Goal: Learn about a topic

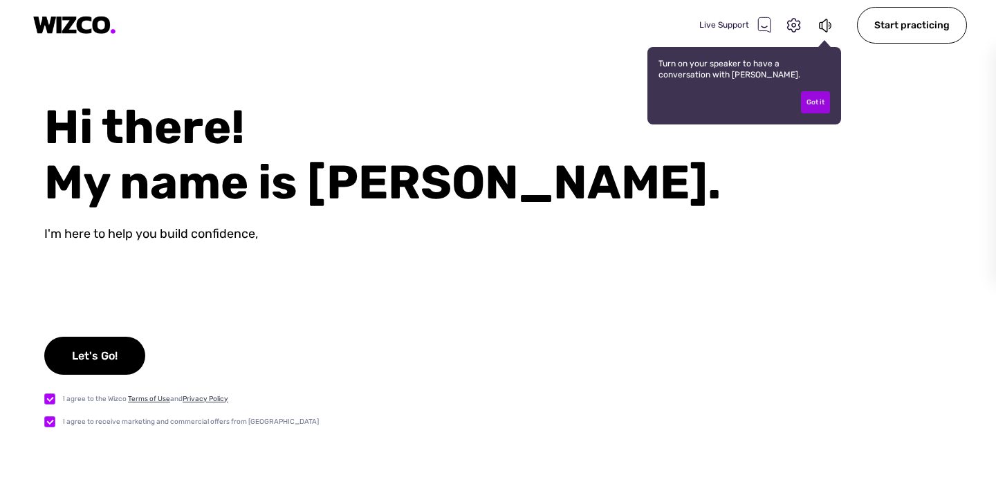
click at [817, 99] on div "Got it" at bounding box center [815, 102] width 29 height 22
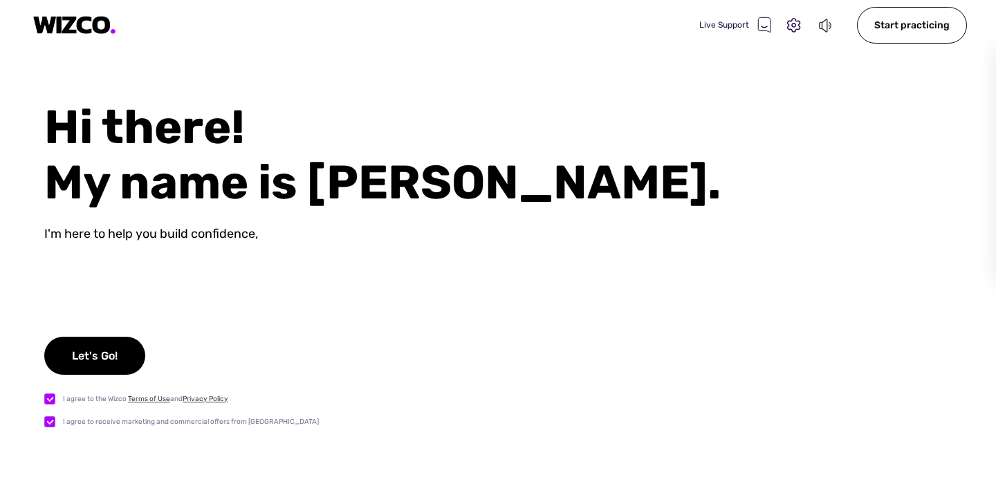
click at [823, 33] on div "Live Support" at bounding box center [767, 24] width 136 height 19
click at [824, 26] on icon at bounding box center [825, 25] width 15 height 17
click at [825, 25] on icon at bounding box center [825, 25] width 15 height 17
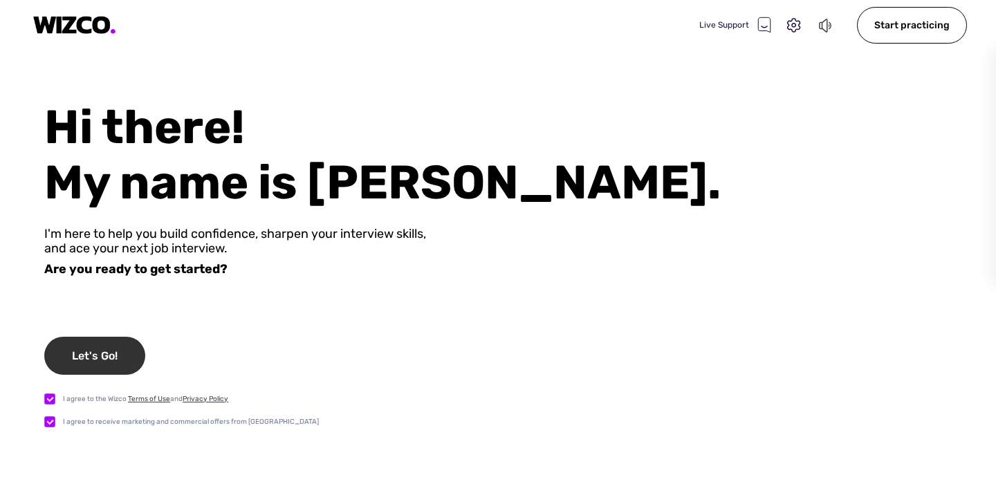
click at [109, 366] on div "Let's Go!" at bounding box center [94, 356] width 101 height 38
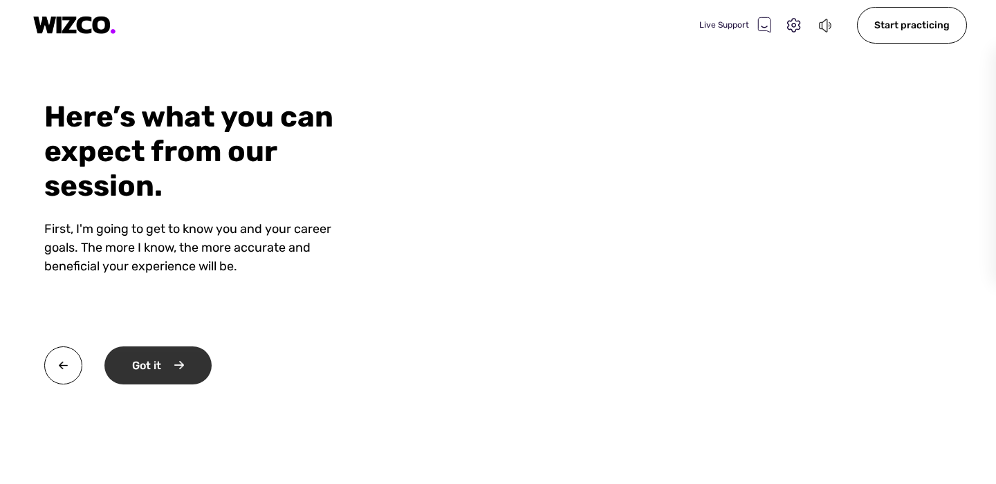
click at [143, 375] on div "Got it" at bounding box center [157, 365] width 107 height 38
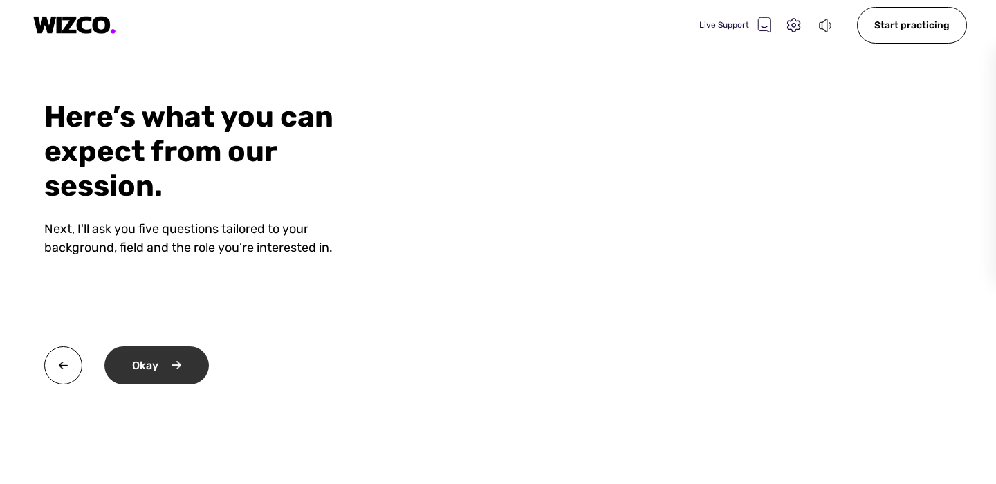
click at [143, 375] on div "Okay" at bounding box center [156, 365] width 104 height 38
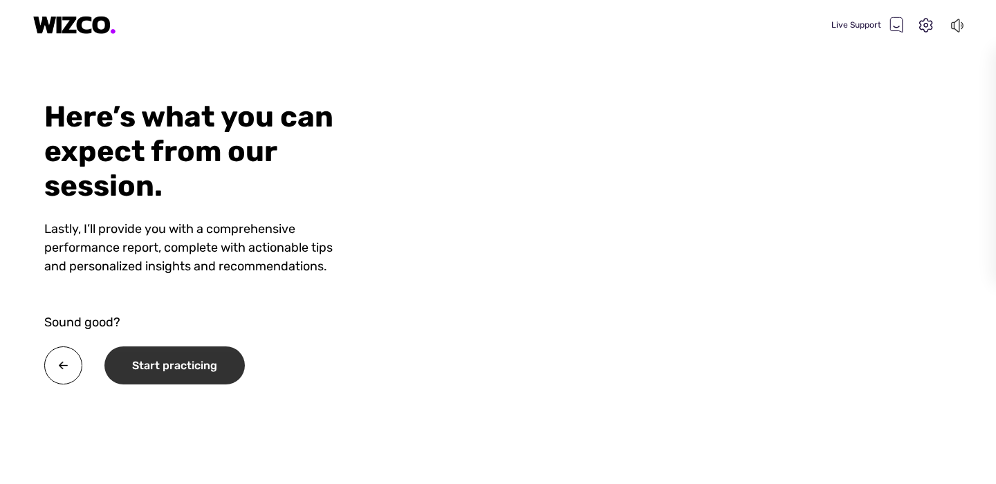
click at [143, 375] on div "Start practicing" at bounding box center [174, 365] width 140 height 38
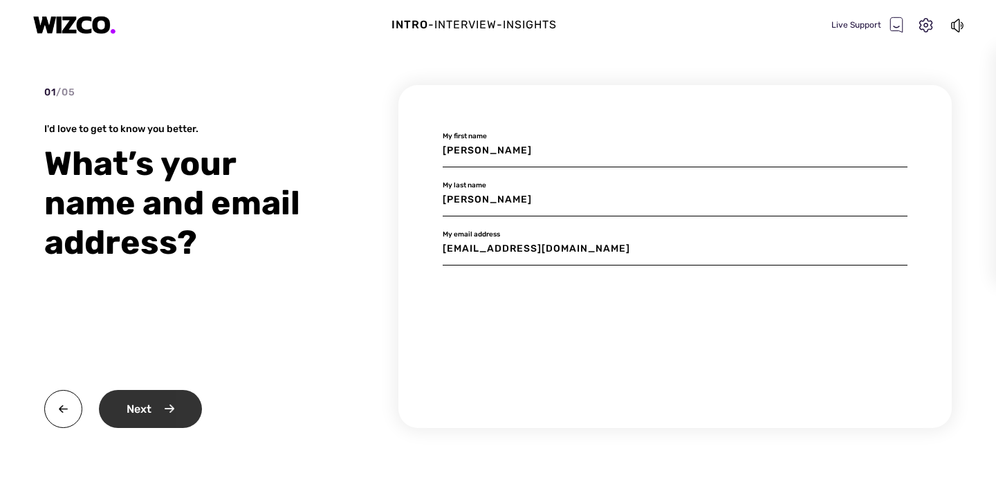
click at [174, 399] on div "Next" at bounding box center [150, 409] width 103 height 38
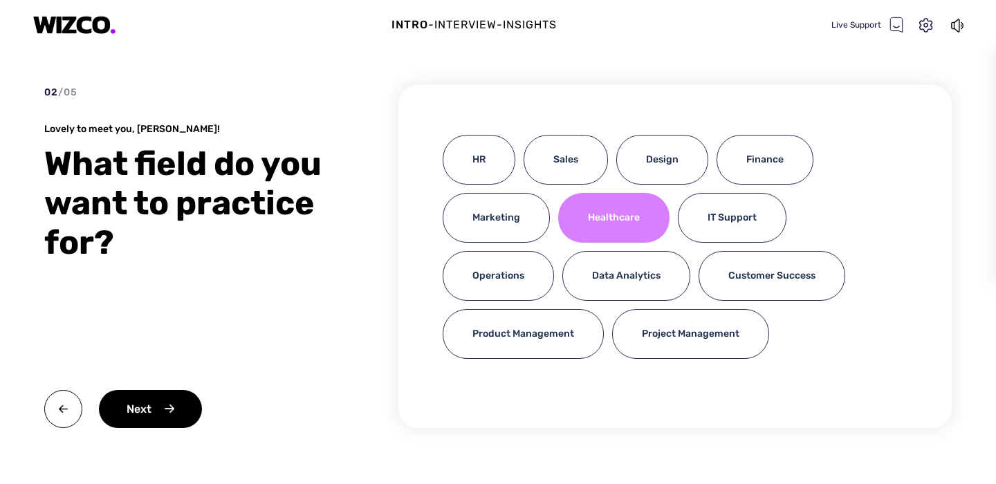
click at [596, 222] on div "Healthcare" at bounding box center [613, 218] width 111 height 50
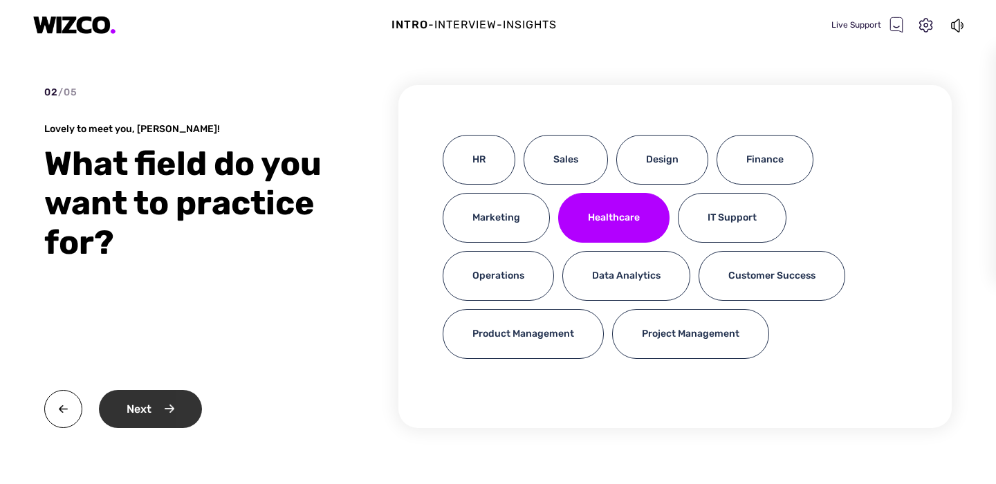
click at [162, 423] on div "Next" at bounding box center [150, 409] width 103 height 38
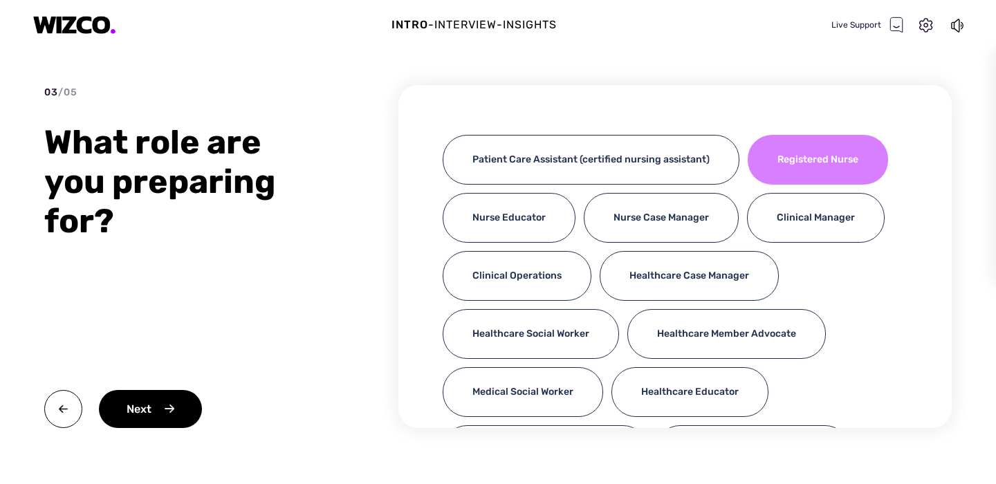
click at [792, 155] on div "Registered Nurse" at bounding box center [817, 160] width 140 height 50
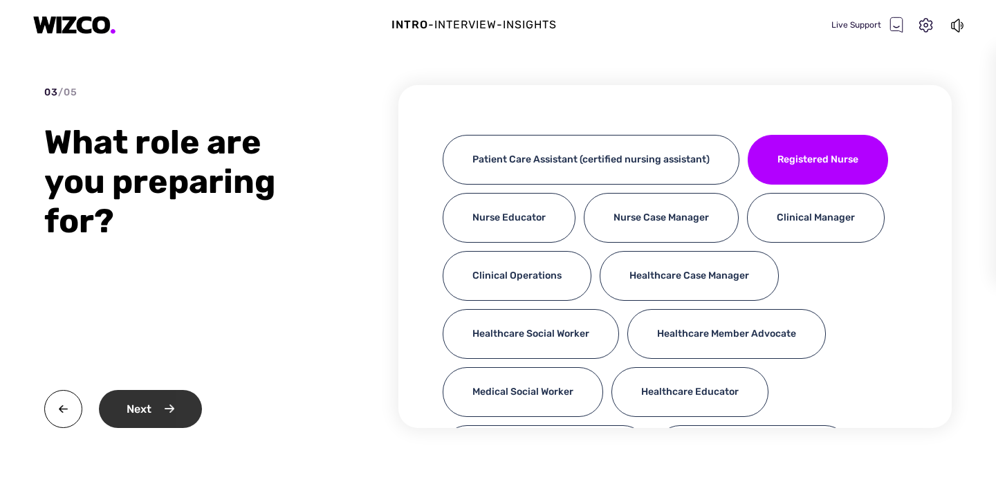
click at [129, 412] on div "Next" at bounding box center [150, 409] width 103 height 38
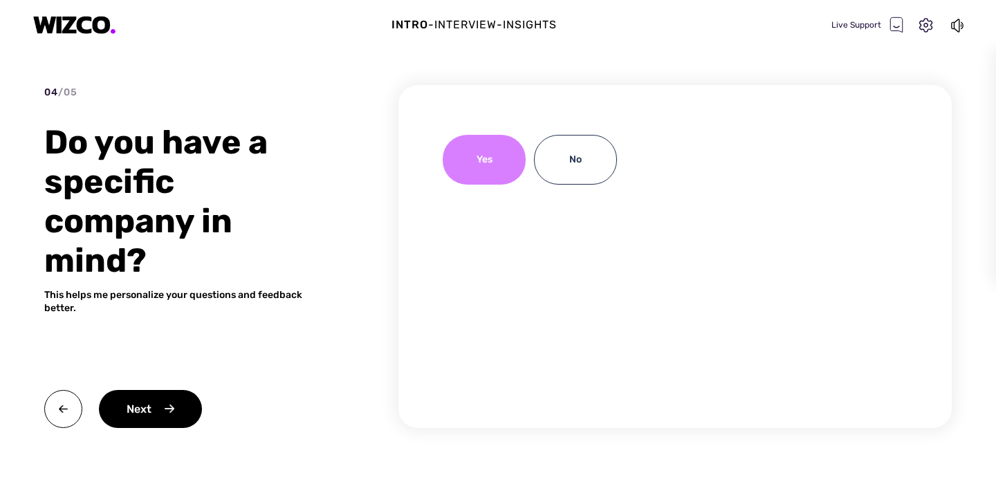
click at [481, 167] on div "Yes" at bounding box center [484, 160] width 83 height 50
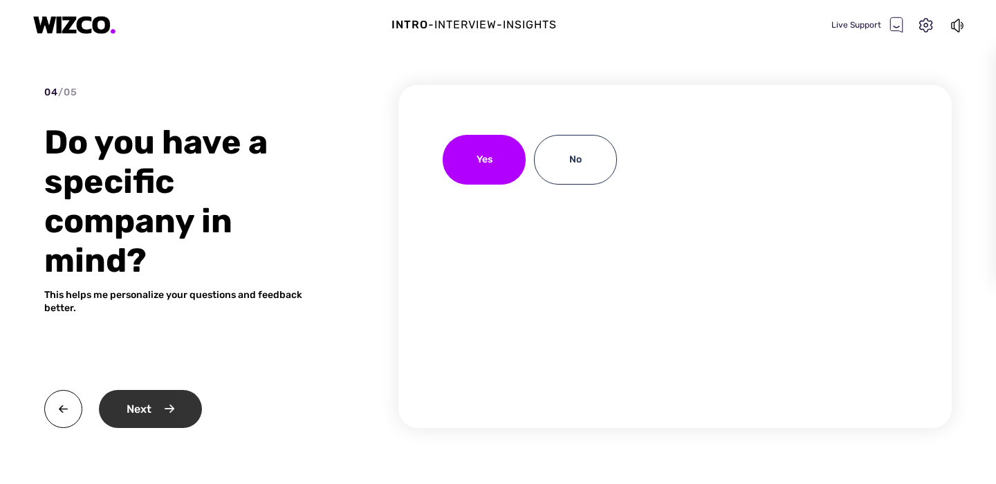
click at [160, 411] on div "Next" at bounding box center [150, 409] width 103 height 38
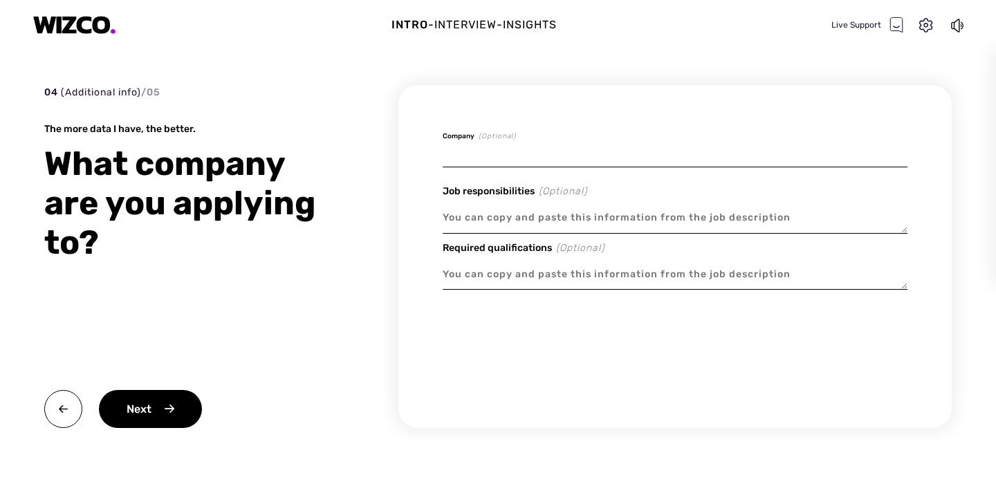
click at [559, 155] on input at bounding box center [675, 151] width 465 height 32
type textarea "x"
type input "W"
type textarea "x"
type input "We"
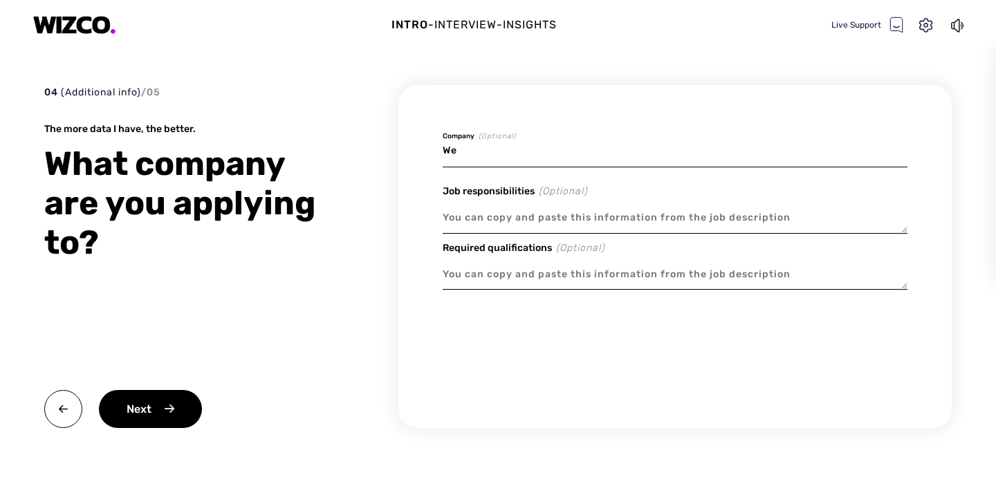
type textarea "x"
type input "Wes"
type textarea "x"
type input "West"
type textarea "x"
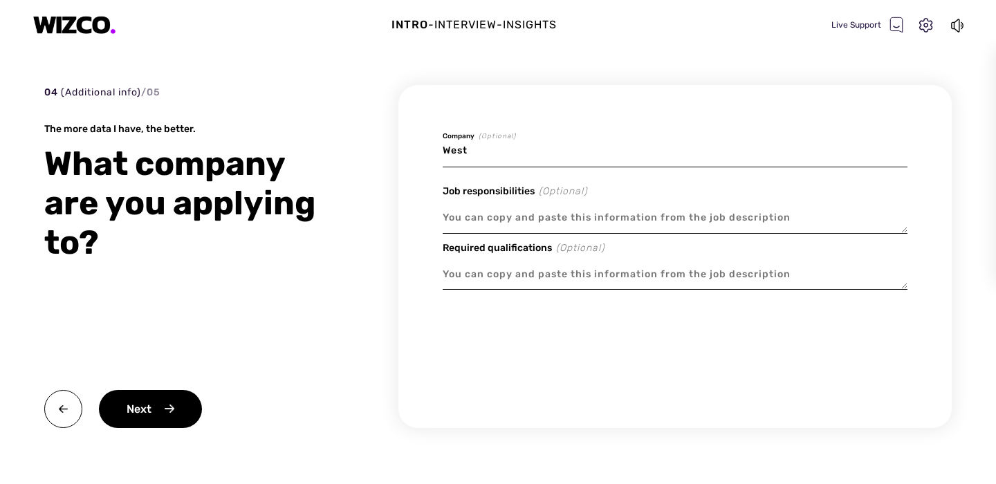
type input "Westc"
type textarea "x"
type input "Westch"
type textarea "x"
type input "Westche"
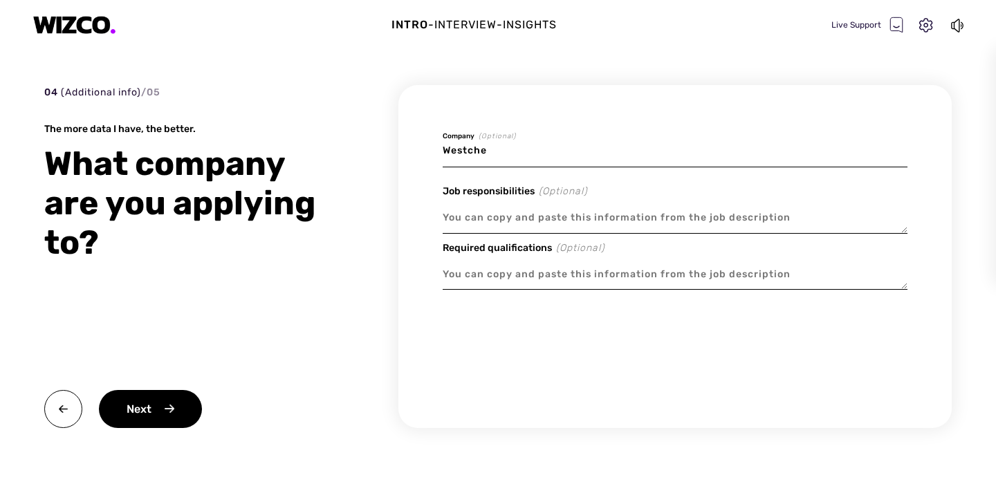
type textarea "x"
type input "Westches"
type textarea "x"
type input "Westchest"
type textarea "x"
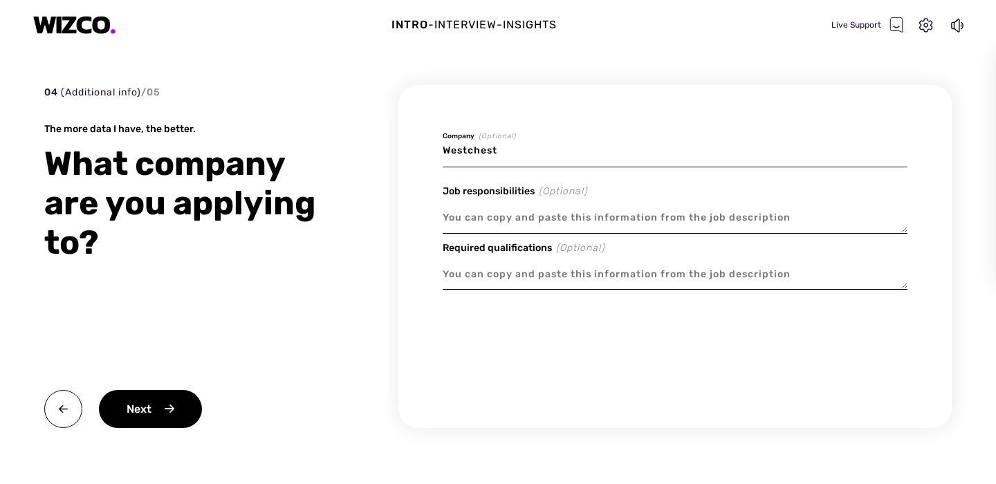
type input "Westcheste"
type textarea "x"
type input "Westchester"
type textarea "x"
type input "Westchester"
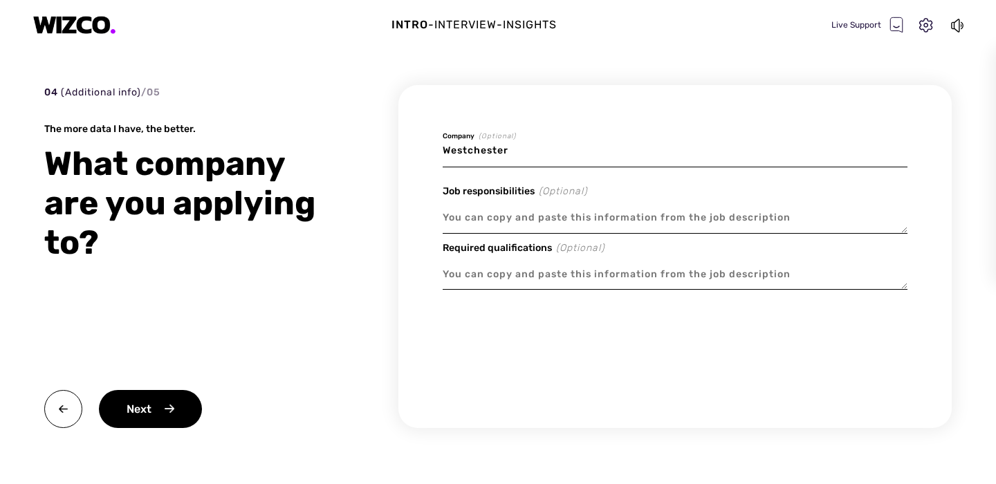
type textarea "x"
type input "Westchester M"
type textarea "x"
type input "Westchester Me"
type textarea "x"
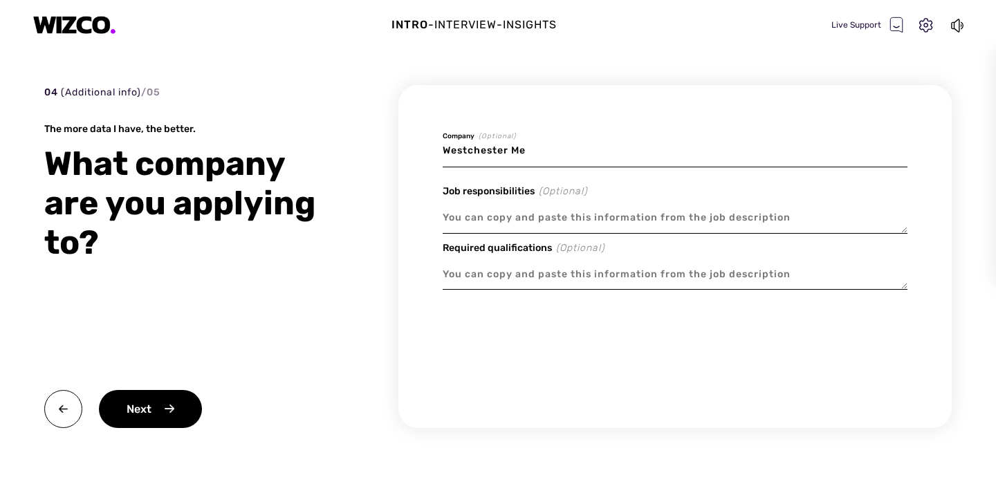
type input "Westchester Med"
type textarea "x"
type input "Westchester Medi"
type textarea "x"
type input "Westchester Medic"
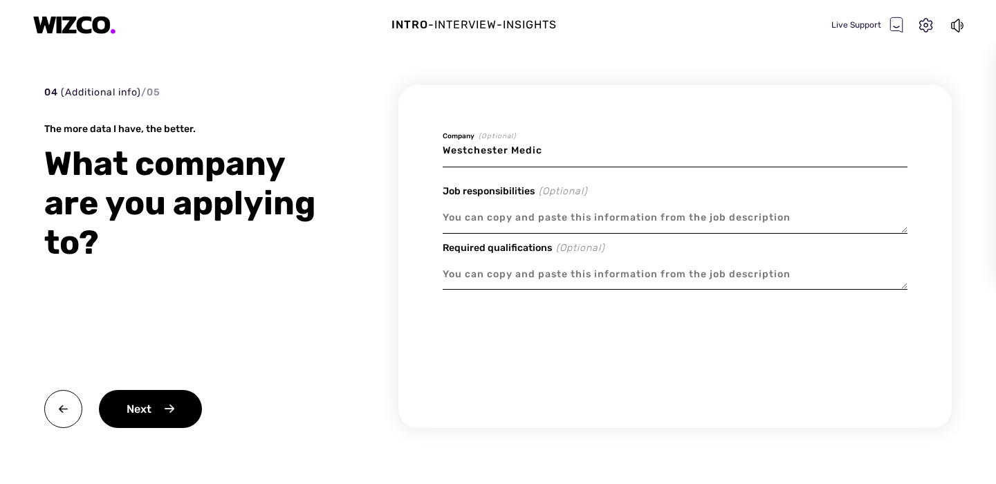
type textarea "x"
type input "Westchester Medica"
type textarea "x"
type input "Westchester Medical"
type textarea "x"
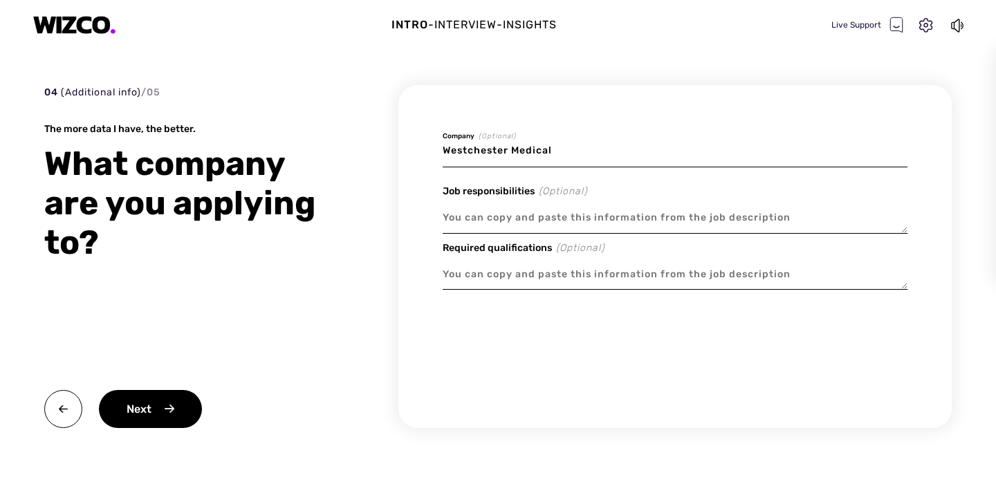
type input "Westchester Medical"
type textarea "x"
type input "Westchester Medical C"
type textarea "x"
type input "Westchester Medical Ce"
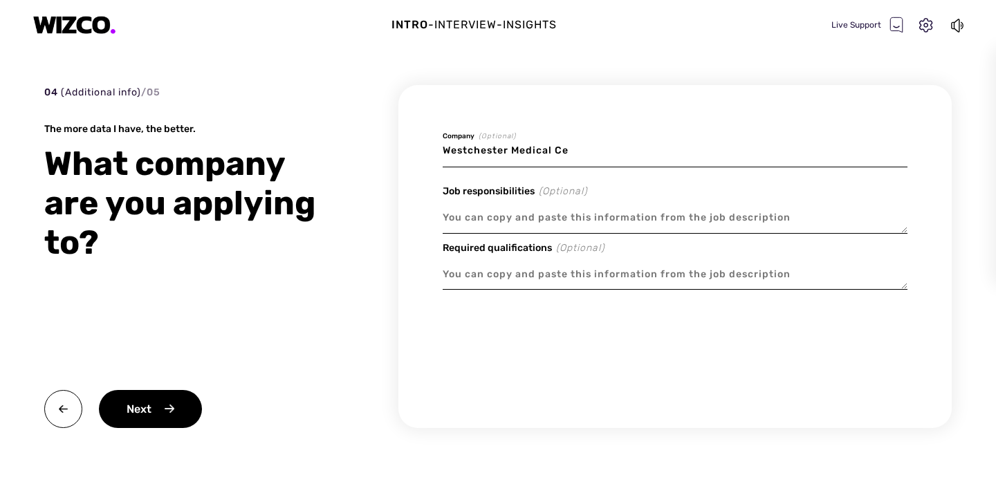
type textarea "x"
type input "Westchester Medical Cen"
type textarea "x"
type input "Westchester Medical Cent"
type textarea "x"
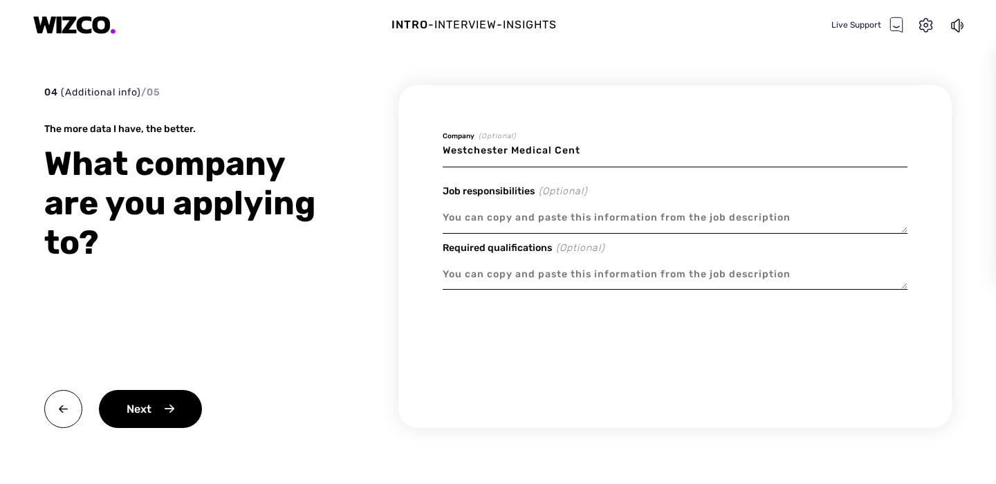
type input "Westchester Medical Cente"
type textarea "x"
type input "Westchester Medical Center"
type textarea "x"
type input "Westchester Medical Center"
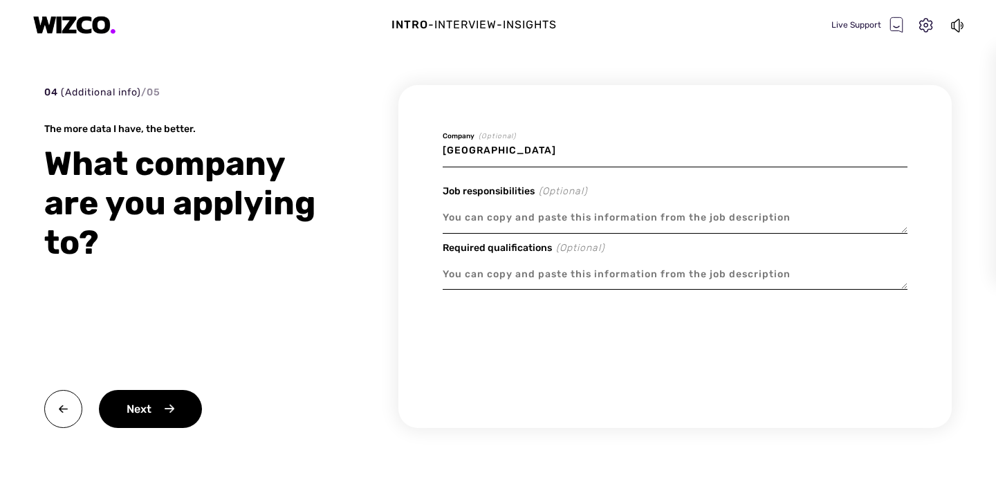
type textarea "x"
type input "Westchester Medical Center"
type textarea "x"
type input "Westchester Medical Center,"
type textarea "x"
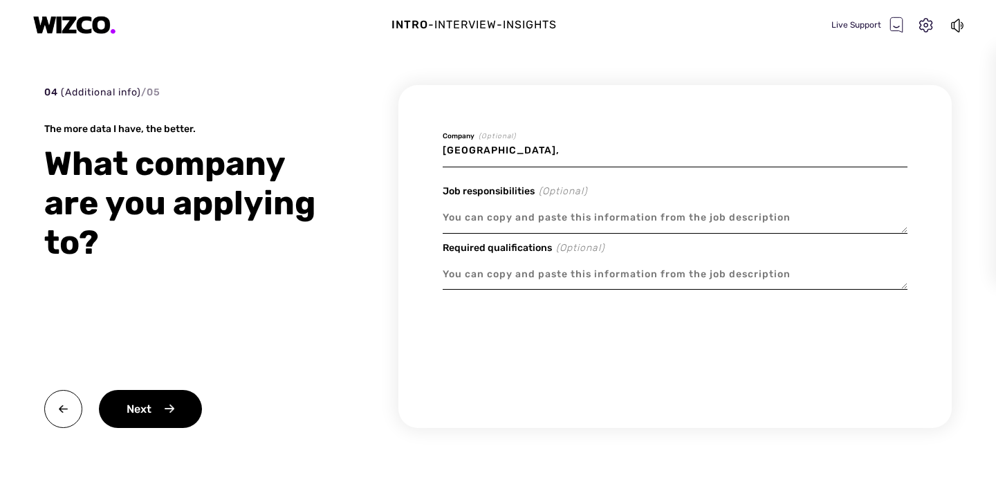
type input "Westchester Medical Center,"
type textarea "x"
type input "Westchester Medical Center, S"
type textarea "x"
type input "Westchester Medical Center, St"
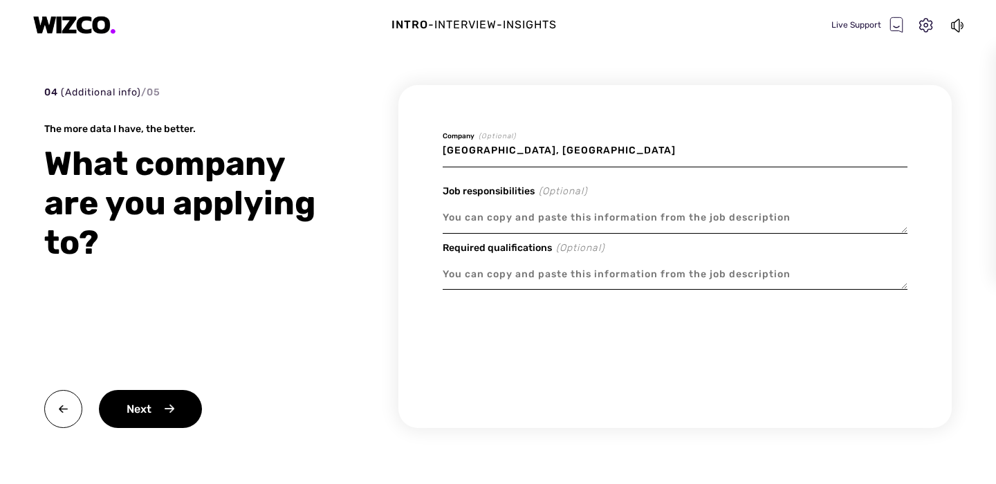
type textarea "x"
type input "Westchester Medical Center, St"
type textarea "x"
type input "Westchester Medical Center, St VI"
type textarea "x"
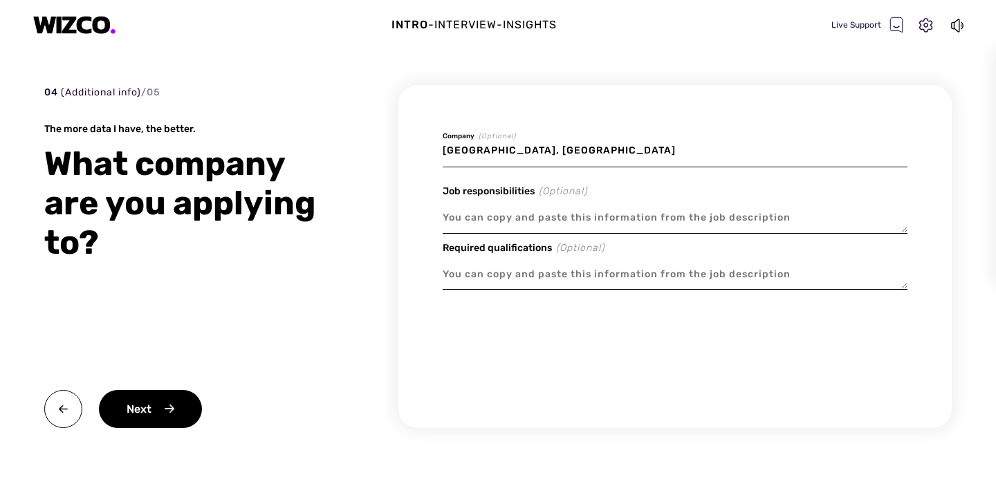
type input "Westchester Medical Center, St VIn"
type textarea "x"
type input "Westchester Medical Center, St VInc"
type textarea "x"
type input "Westchester Medical Center, St VInce"
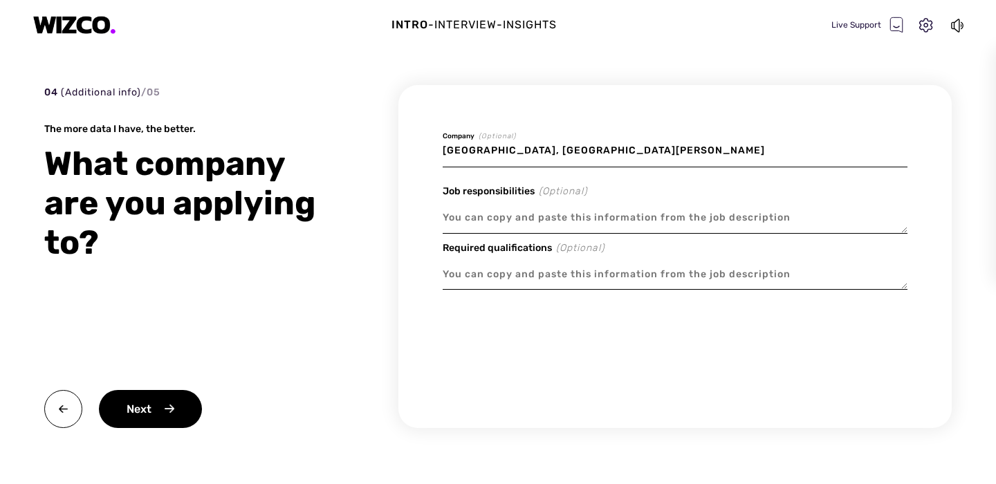
type textarea "x"
type input "Westchester Medical Center, St VIncen"
type textarea "x"
type input "Westchester Medical Center, St VIncent"
type textarea "x"
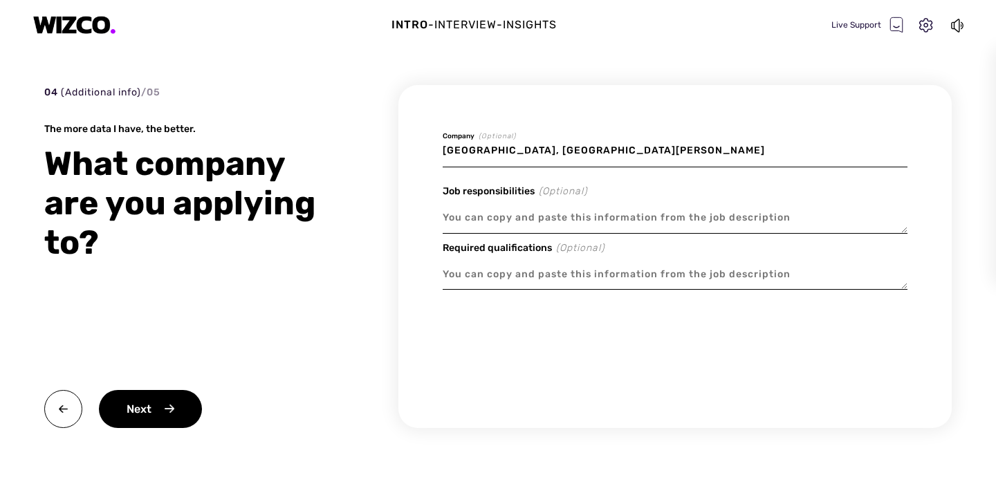
type input "Westchester Medical Center, St VIncen"
type textarea "x"
type input "Westchester Medical Center, St VInce"
type textarea "x"
type input "Westchester Medical Center, St VInc"
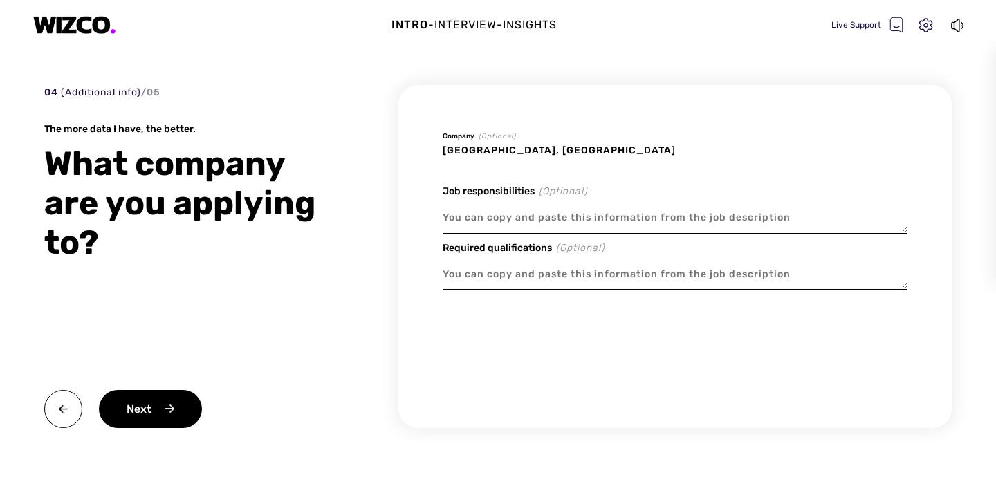
type textarea "x"
type input "Westchester Medical Center, St VIn"
type textarea "x"
type input "Westchester Medical Center, St VI"
type textarea "x"
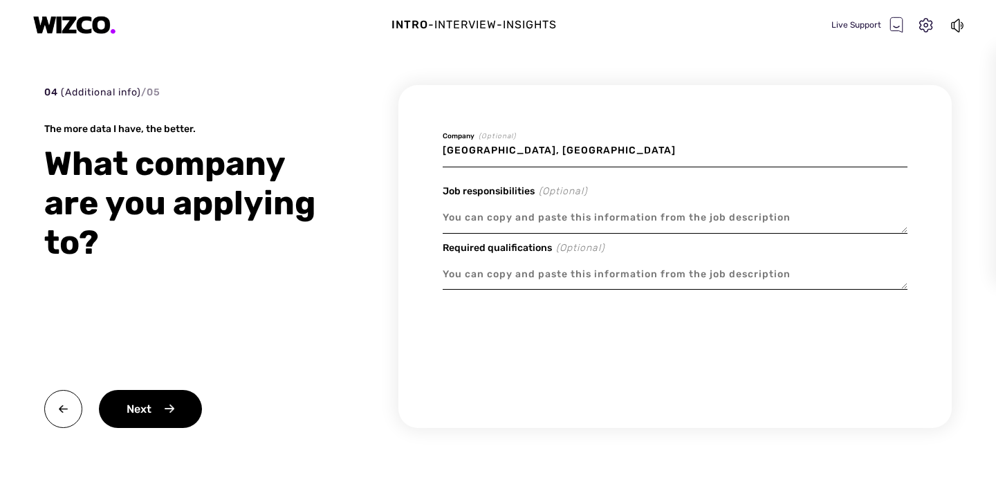
type input "Westchester Medical Center, St V"
type textarea "x"
type input "Westchester Medical Center, St Vi"
type textarea "x"
type input "Westchester Medical Center, St Vin"
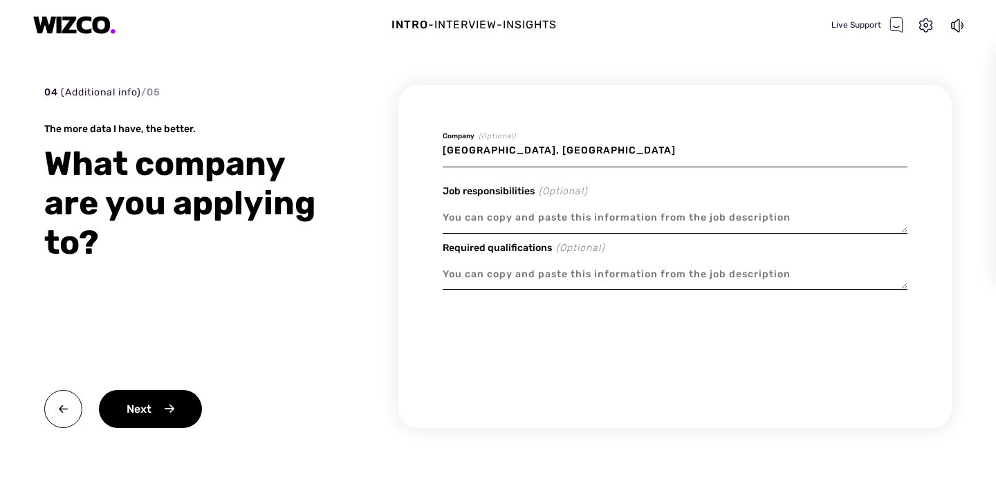
type textarea "x"
type input "Westchester Medical Center, St Vinc"
type textarea "x"
type input "Westchester Medical Center, St Vince"
type textarea "x"
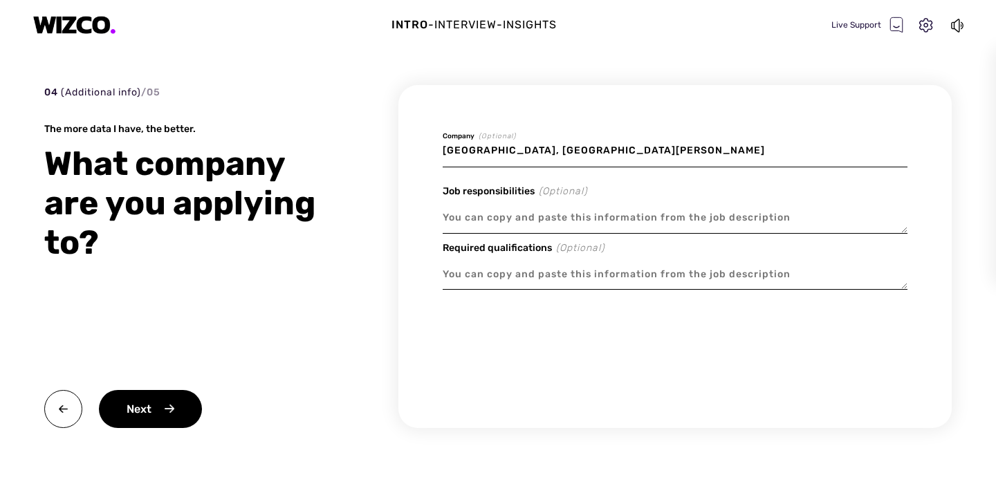
type input "Westchester Medical Center, St Vincen"
type textarea "x"
type input "Westchester Medical Center, St Vincent"
type textarea "x"
type input "Westchester Medical Center, St Vincent'"
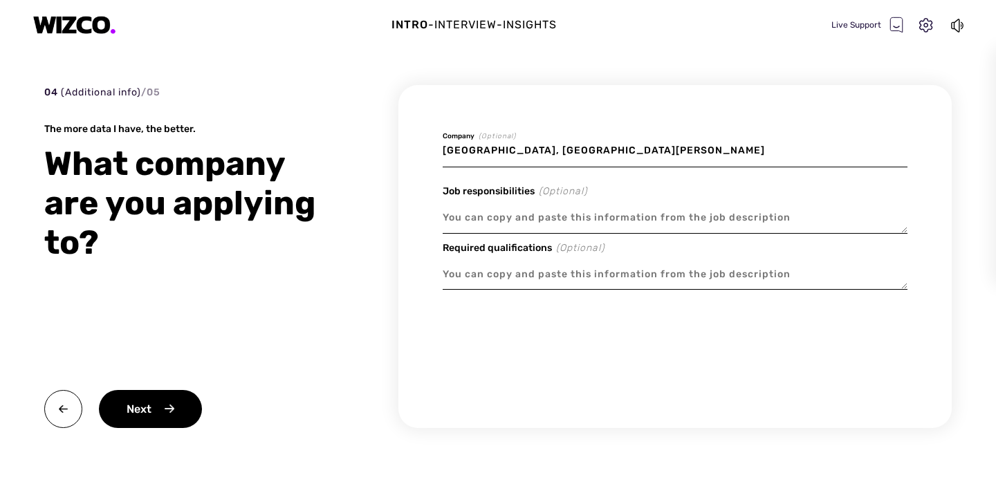
type textarea "x"
type input "Westchester Medical Center, St Vincent's"
type textarea "x"
type input "Westchester Medical Center, St Vincent's"
type textarea "x"
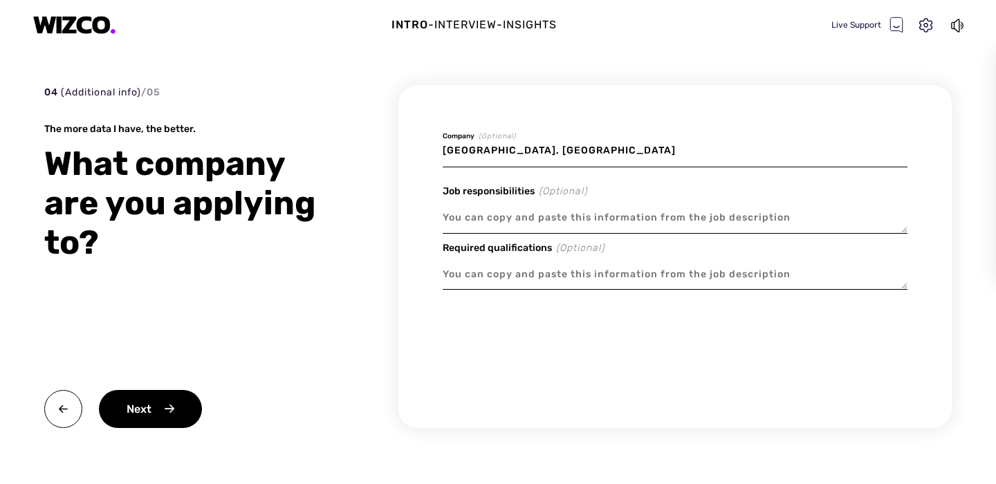
type input "Westchester Medical Center, St Vincent's H"
type textarea "x"
type input "Westchester Medical Center, St Vincent's Ho"
type textarea "x"
type input "Westchester Medical Center, St Vincent's Hos"
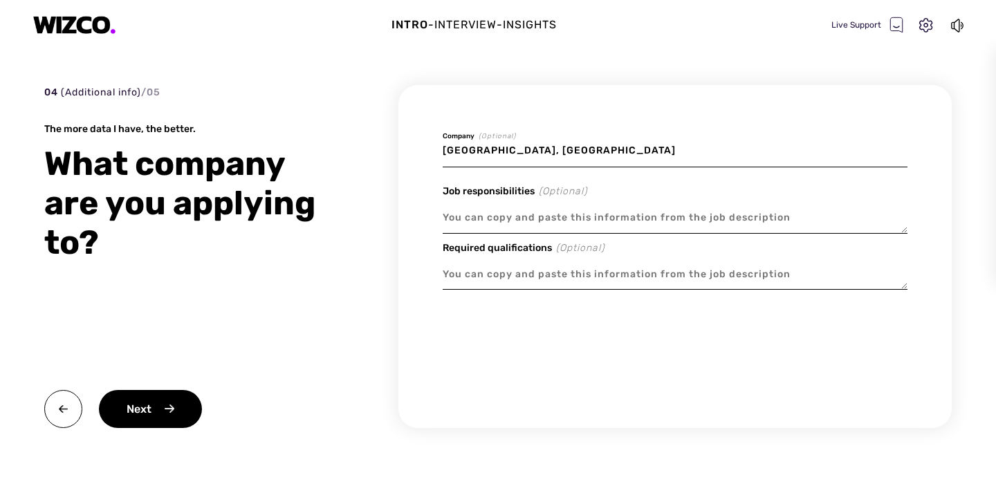
type textarea "x"
type input "Westchester Medical Center, St Vincent's Hosp"
type textarea "x"
type input "Westchester Medical Center, St Vincent's Hospi"
type textarea "x"
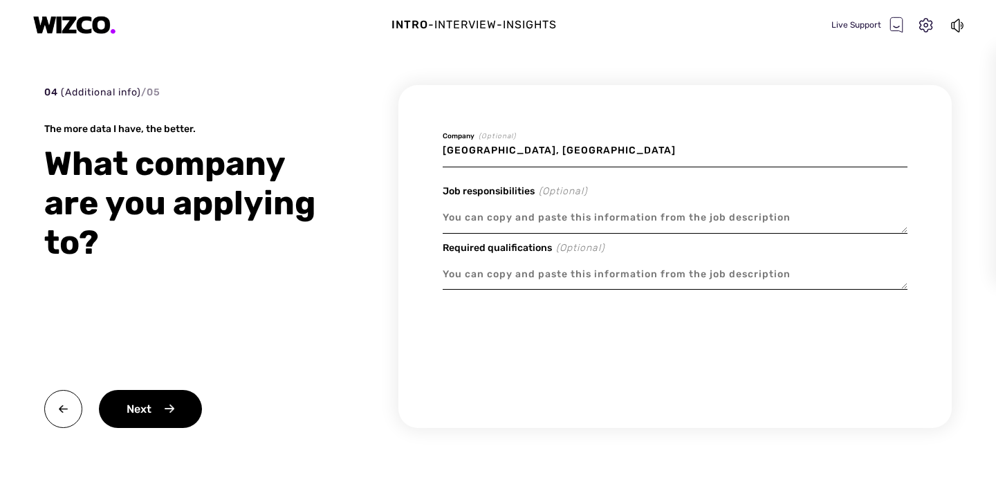
type input "Westchester Medical Center, St Vincent's Hospit"
type textarea "x"
type input "Westchester Medical Center, St Vincent's Hospita"
type textarea "x"
type input "Westchester Medical Center, St Vincent's Hospital"
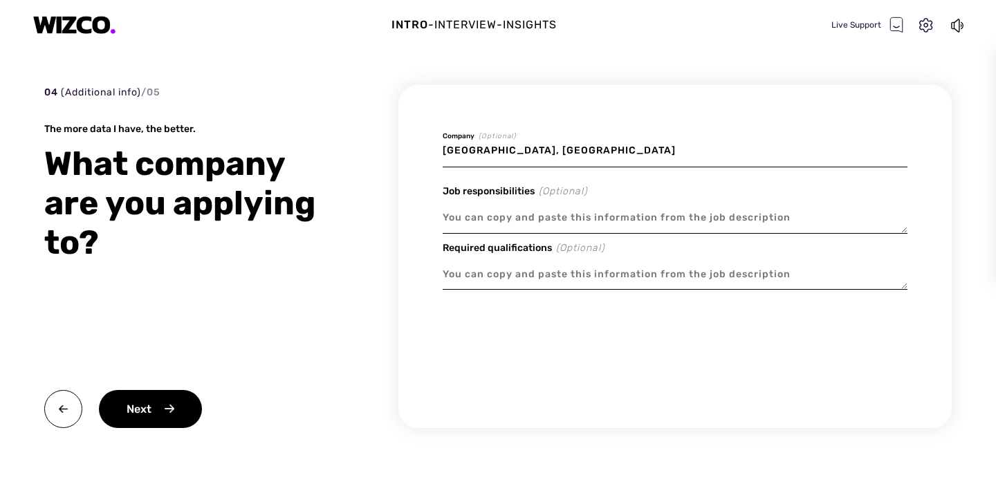
type textarea "x"
type input "Westchester Medical Center, St Vincent's Hospital,"
type textarea "x"
type input "Westchester Medical Center, St Vincent's Hospital,"
type textarea "x"
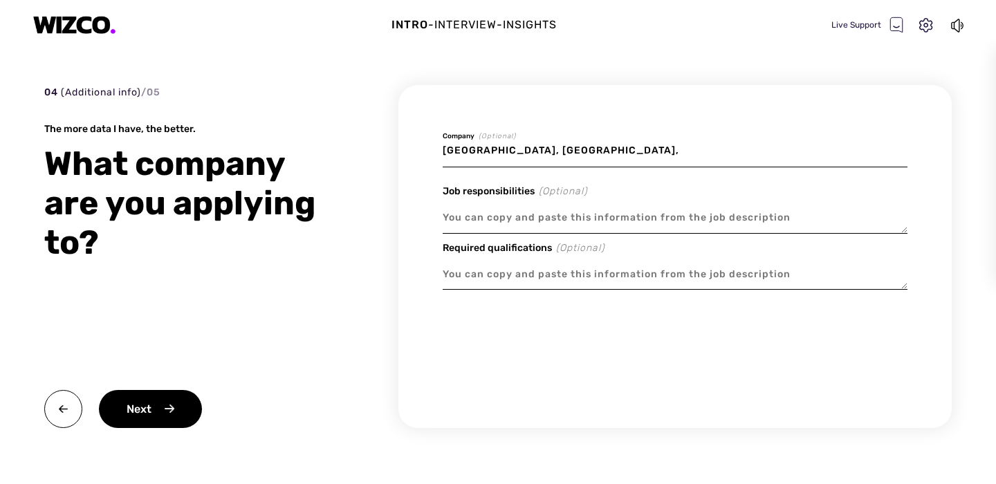
type input "Westchester Medical Center, St Vincent's Hospital, N"
type textarea "x"
type input "Westchester Medical Center, St Vincent's Hospital, Ne"
type textarea "x"
type input "Westchester Medical Center, St Vincent's Hospital, New"
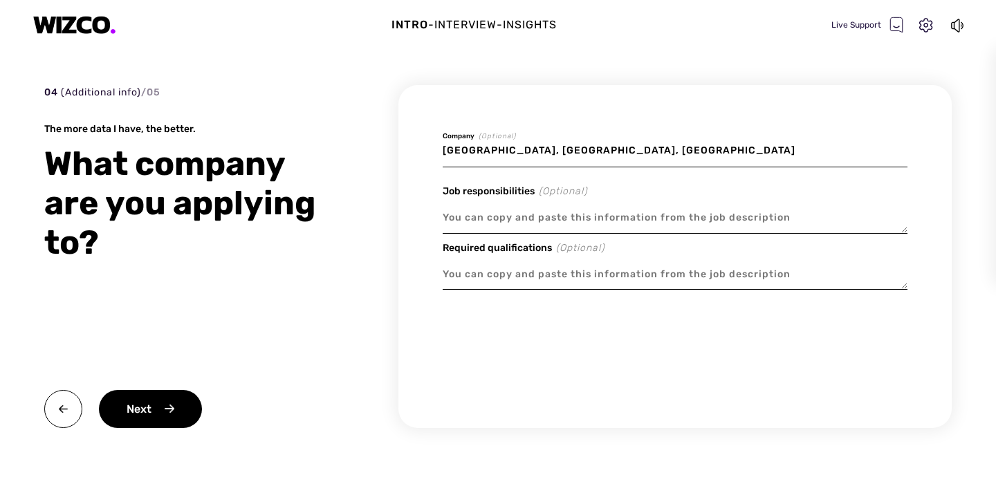
type textarea "x"
type input "Westchester Medical Center, St Vincent's Hospital, NewY"
type textarea "x"
type input "Westchester Medical Center, St Vincent's Hospital, NewYo"
type textarea "x"
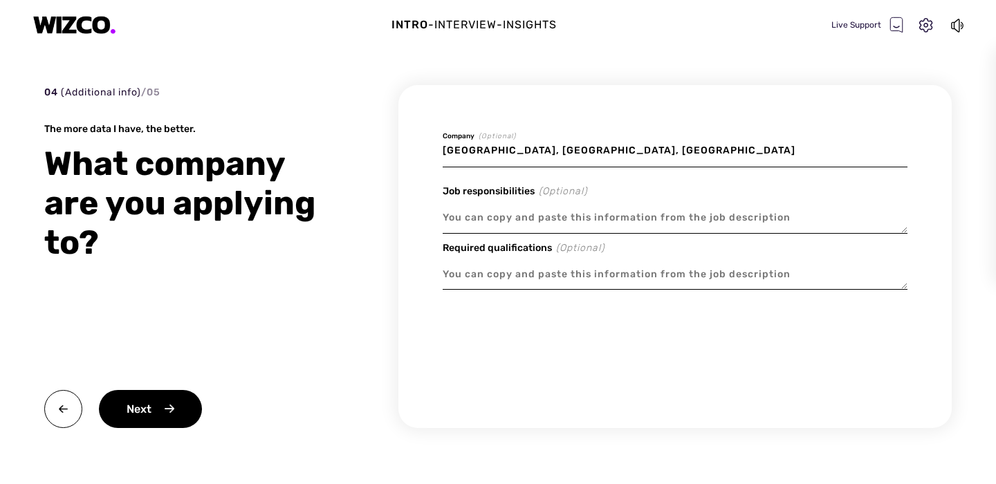
type input "Westchester Medical Center, St Vincent's Hospital, NewY"
type textarea "x"
type input "Westchester Medical Center, St Vincent's Hospital, New"
type textarea "x"
type input "Westchester Medical Center, St Vincent's Hospital, New"
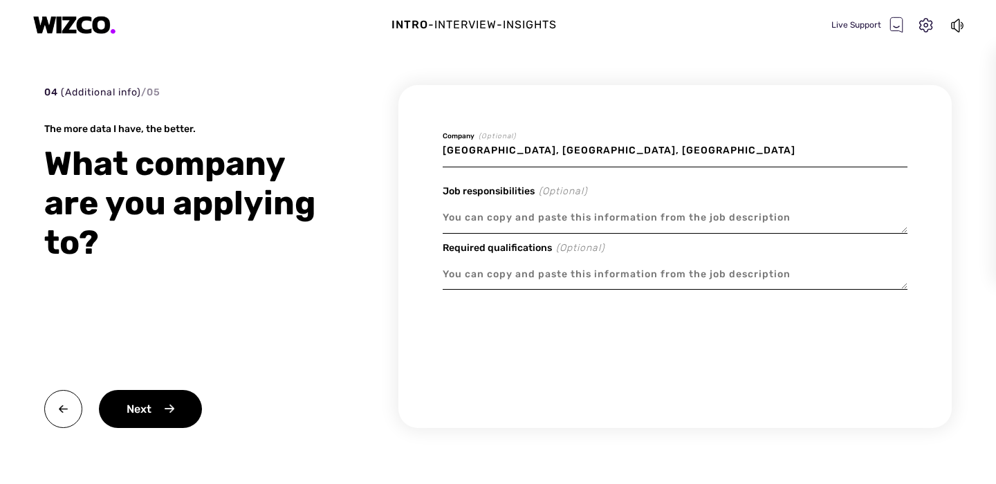
type textarea "x"
type input "Westchester Medical Center, St Vincent's Hospital, New Y"
type textarea "x"
type input "Westchester Medical Center, St Vincent's Hospital, New Yo"
type textarea "x"
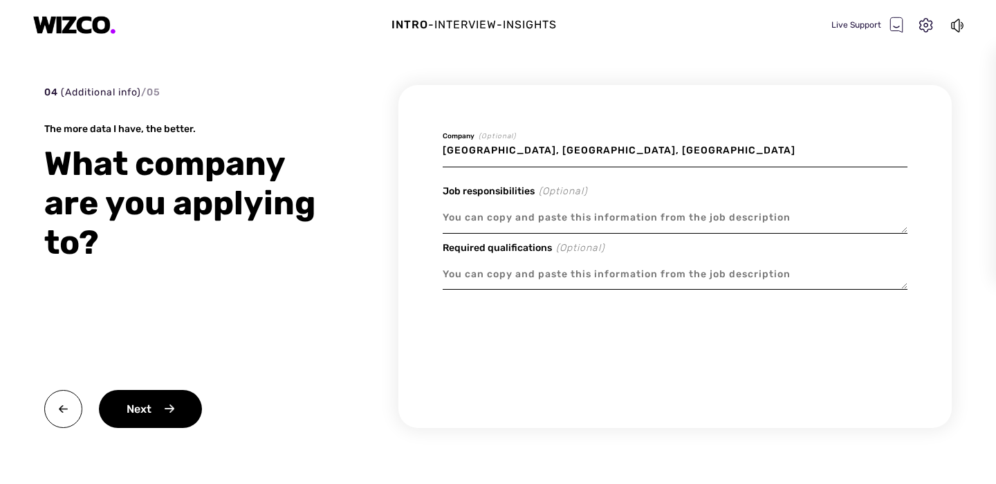
type input "Westchester Medical Center, St Vincent's Hospital, New Yor"
type textarea "x"
type input "Westchester Medical Center, St Vincent's Hospital, New York"
type textarea "x"
type input "Westchester Medical Center, St Vincent's Hospital, New York"
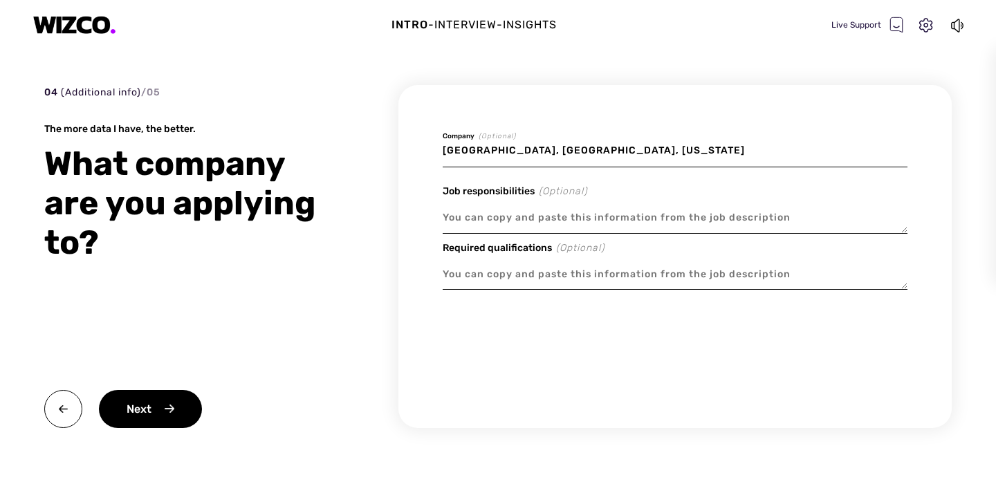
type textarea "x"
type input "Westchester Medical Center, St Vincent's Hospital, New York P"
type textarea "x"
type input "Westchester Medical Center, St Vincent's Hospital, New York Pr"
type textarea "x"
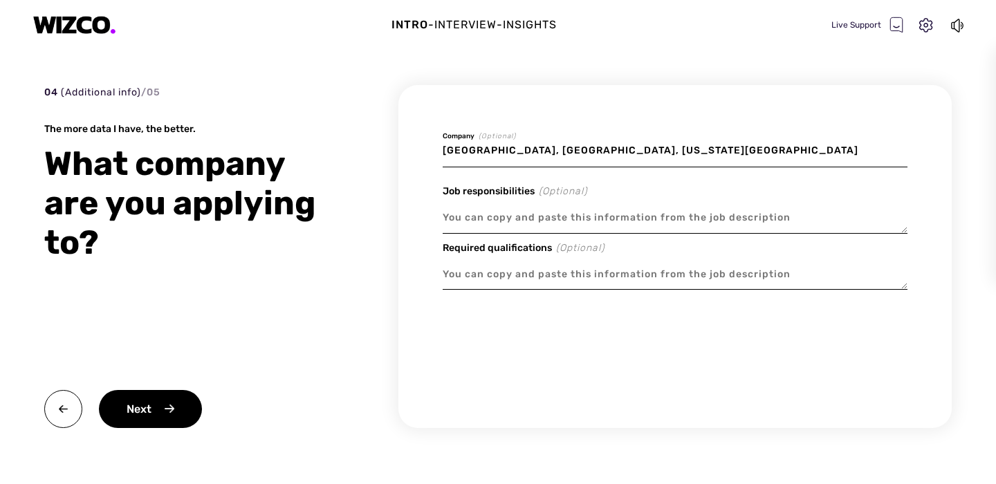
type input "Westchester Medical Center, St Vincent's Hospital, New York Pre"
type textarea "x"
type input "Westchester Medical Center, St Vincent's Hospital, New York Pree"
type textarea "x"
type input "Westchester Medical Center, St Vincent's Hospital, New York Pre"
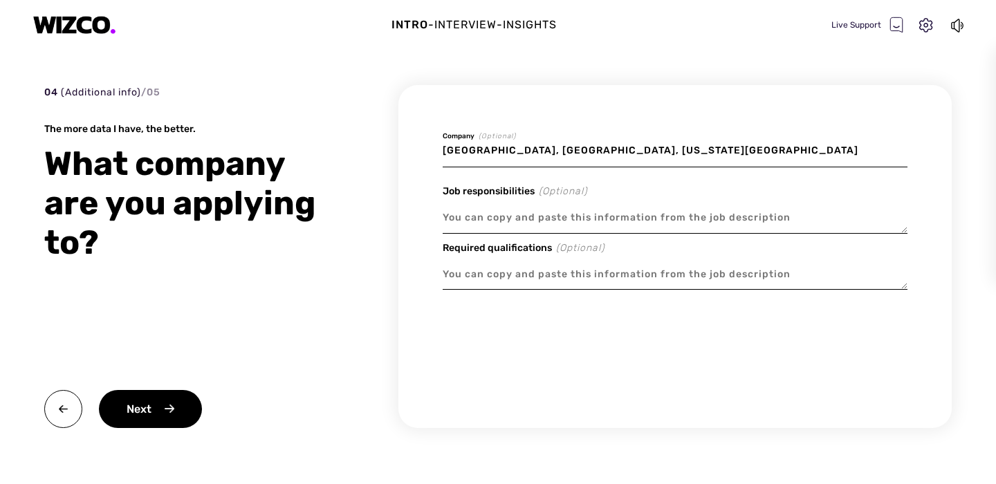
type textarea "x"
type input "Westchester Medical Center, St Vincent's Hospital, New York Pres"
type textarea "x"
type input "Westchester Medical Center, St Vincent's Hospital, New York Presb"
type textarea "x"
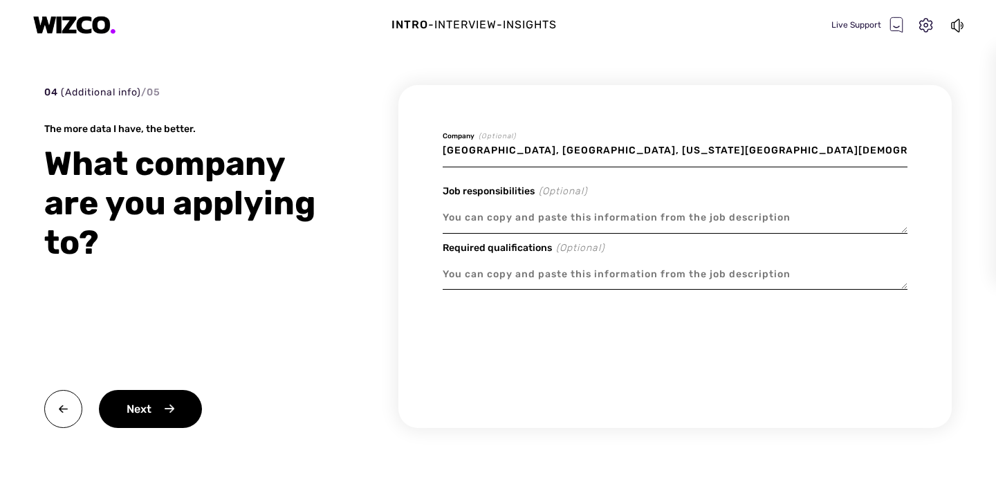
type input "Westchester Medical Center, St Vincent's Hospital, New York Presby"
type textarea "x"
type input "Westchester Medical Center, St Vincent's Hospital, New York Presbyt"
type textarea "x"
type input "Westchester Medical Center, St Vincent's Hospital, New York Presbyte"
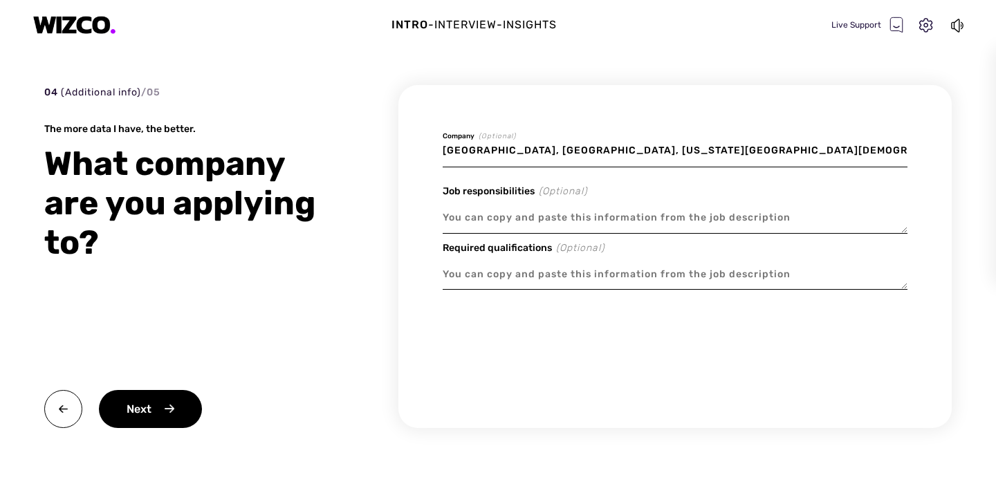
type textarea "x"
type input "Westchester Medical Center, St Vincent's Hospital, New York Presbyteri"
type textarea "x"
type input "Westchester Medical Center, St Vincent's Hospital, New York Presbyteria"
type textarea "x"
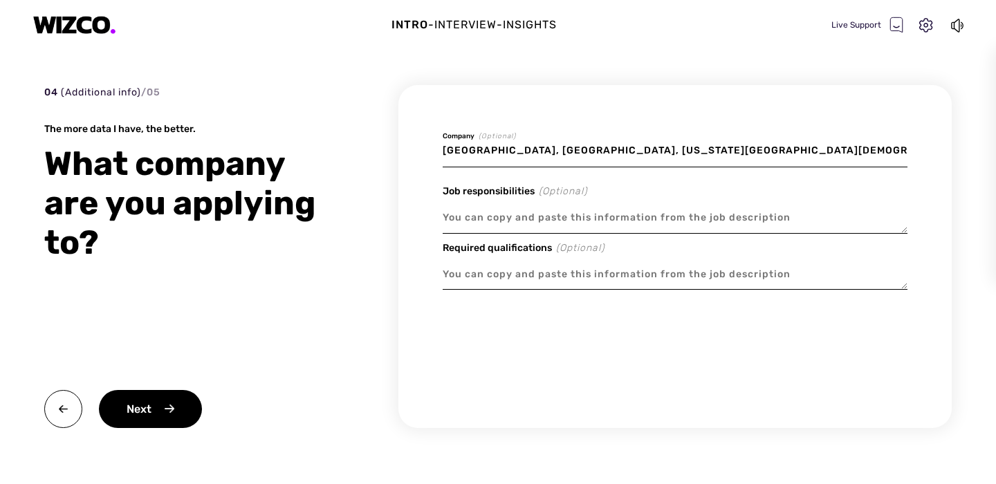
type input "Westchester Medical Center, St Vincent's Hospital, New York Presbyterian"
type textarea "x"
type input "Westchester Medical Center, St Vincent's Hospital, New York Presbyterian"
click at [125, 416] on div "Next" at bounding box center [150, 409] width 103 height 38
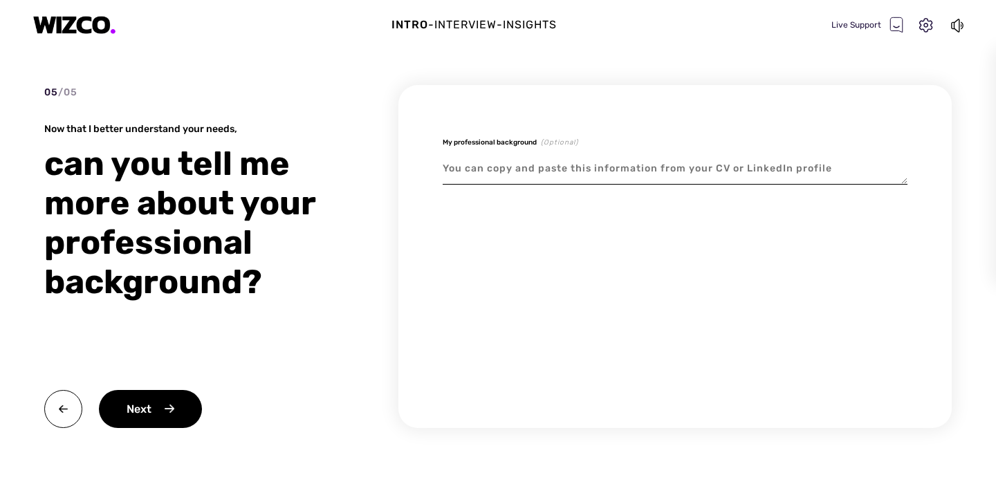
click at [512, 165] on textarea at bounding box center [675, 169] width 465 height 32
type textarea "x"
type textarea "I"
type textarea "x"
type textarea "I"
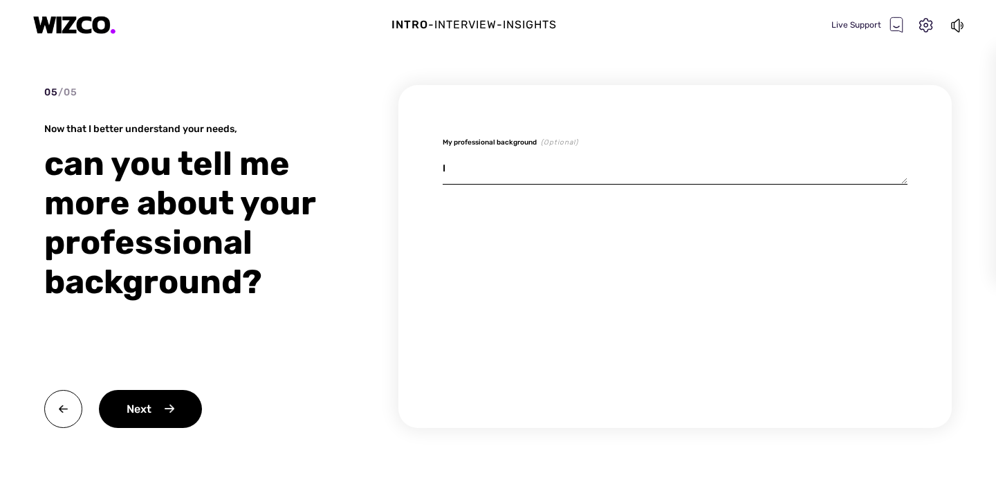
type textarea "x"
type textarea "I"
type textarea "x"
type textarea "I w"
type textarea "x"
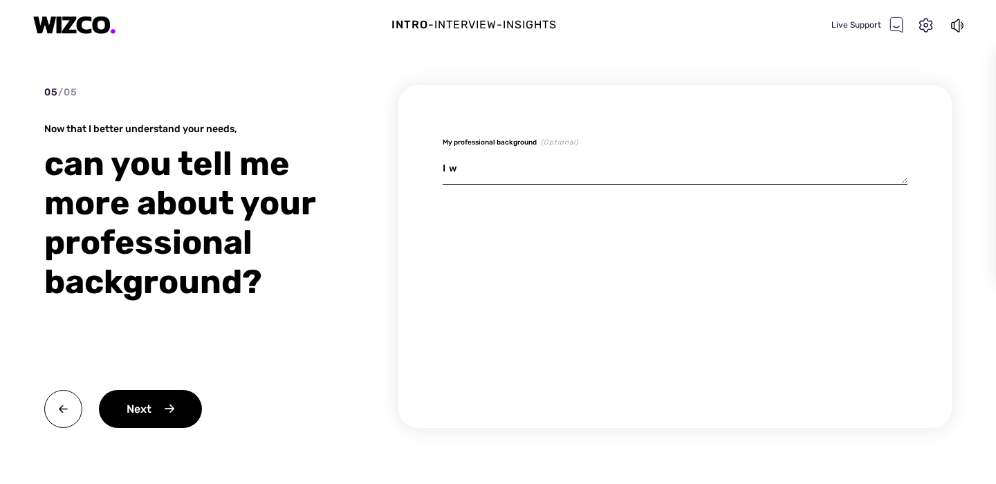
type textarea "I wo"
type textarea "x"
type textarea "I wor"
type textarea "x"
type textarea "I work"
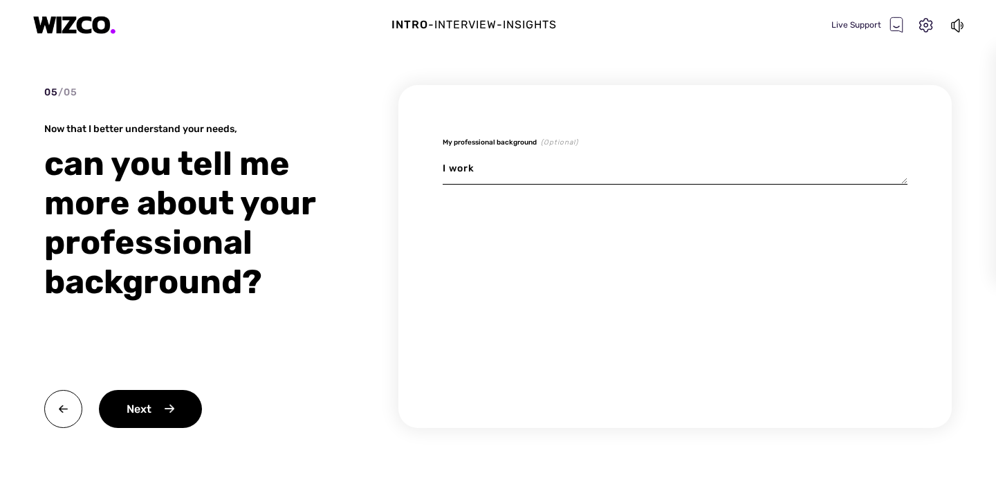
type textarea "x"
type textarea "I worke"
type textarea "x"
type textarea "I work"
paste textarea "• Support Nurse Practitioners and RNs in fast-paced settings by accurately docu…"
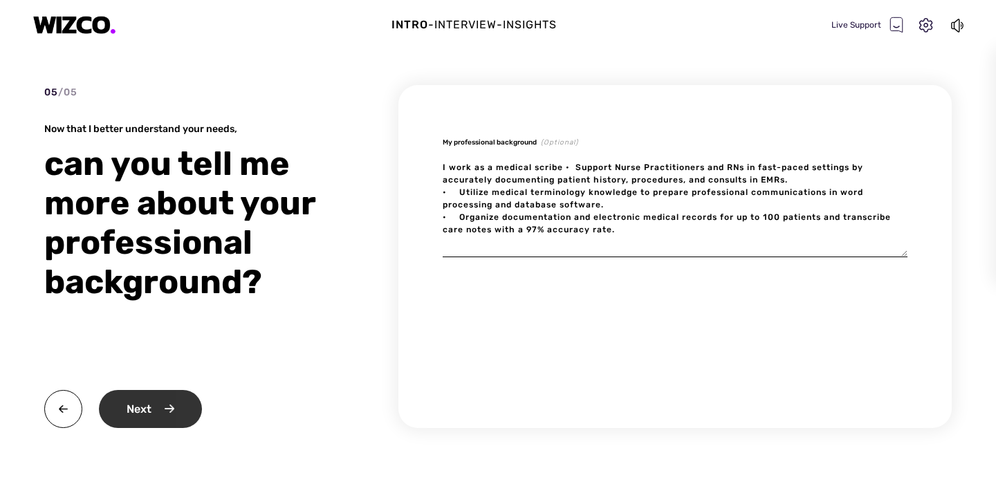
click at [165, 408] on div "Next" at bounding box center [150, 409] width 103 height 38
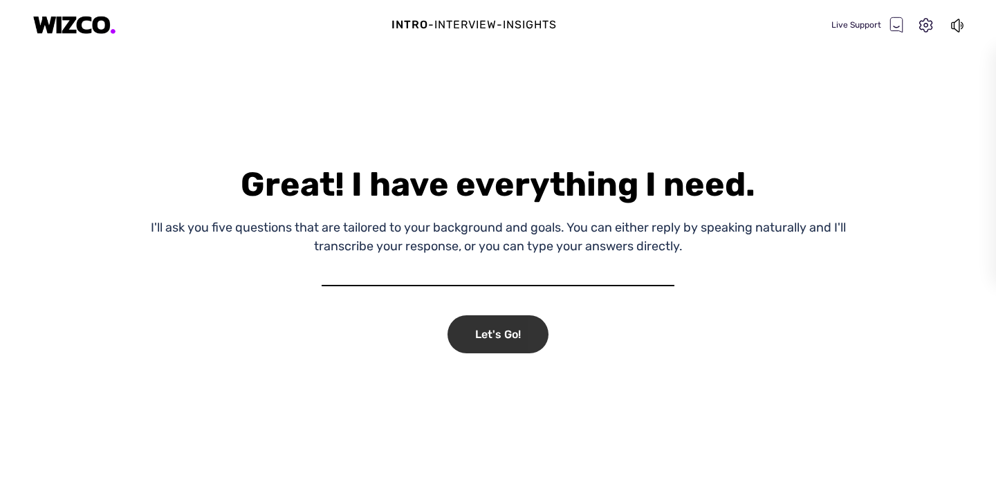
click at [474, 328] on div "Let's Go!" at bounding box center [497, 334] width 101 height 38
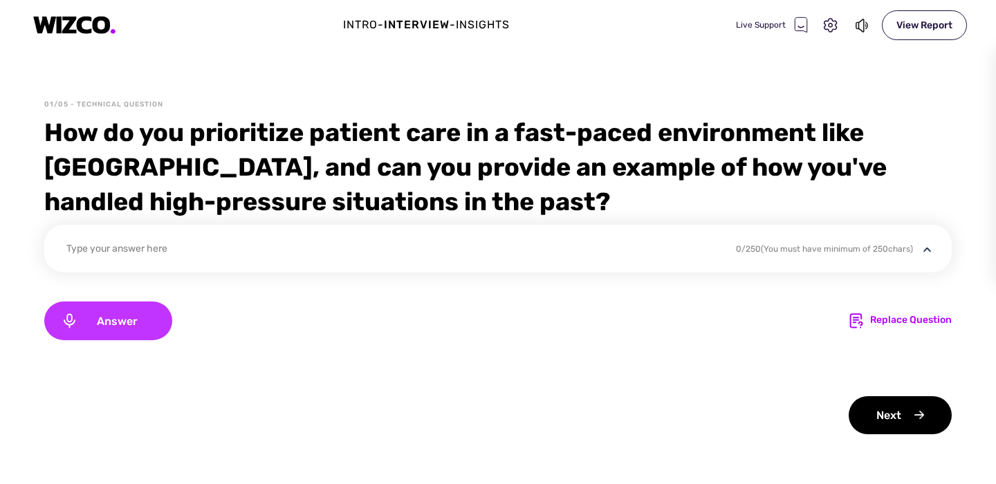
click at [142, 317] on span "Answer" at bounding box center [116, 321] width 77 height 13
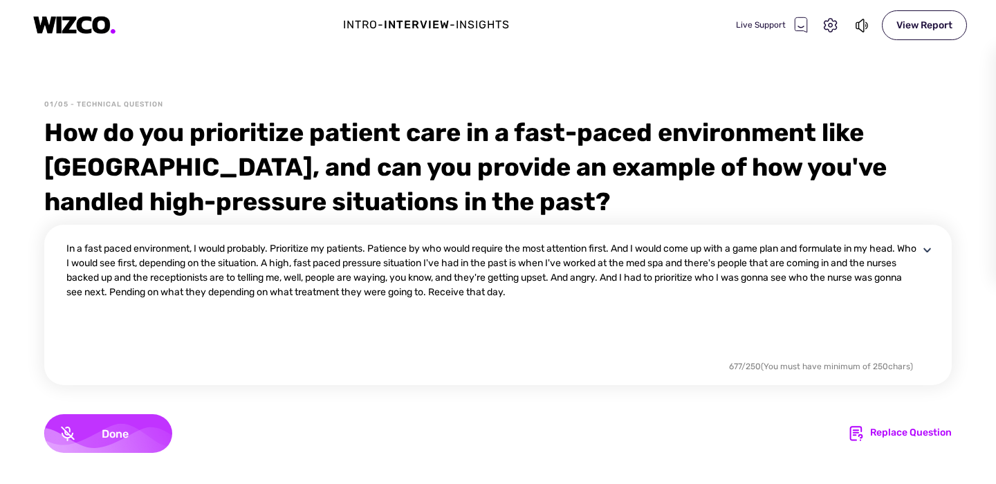
click at [109, 439] on span "Done" at bounding box center [115, 433] width 81 height 13
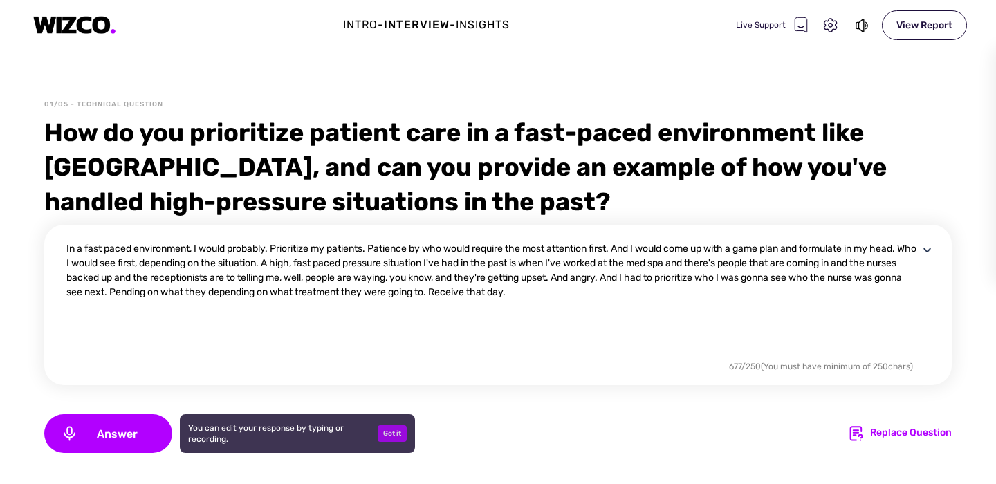
click at [403, 437] on div "Got it" at bounding box center [392, 433] width 29 height 17
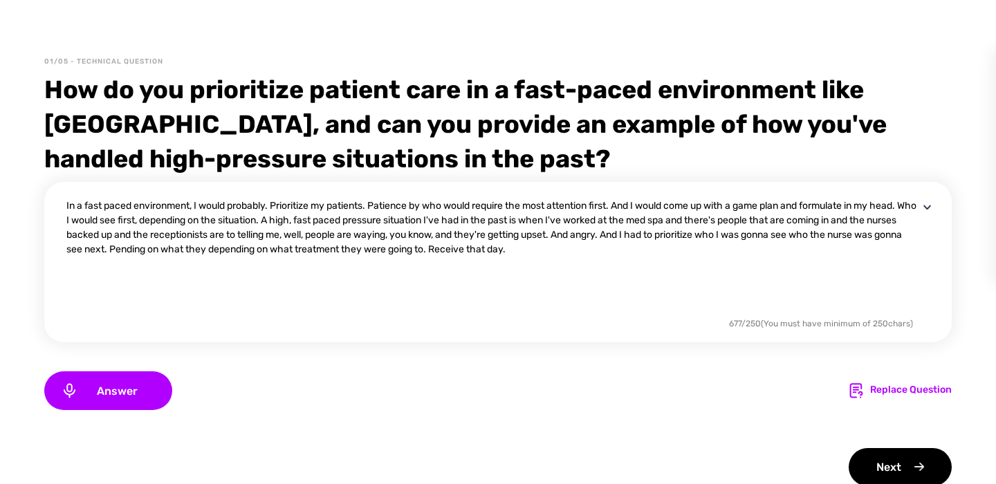
scroll to position [46, 0]
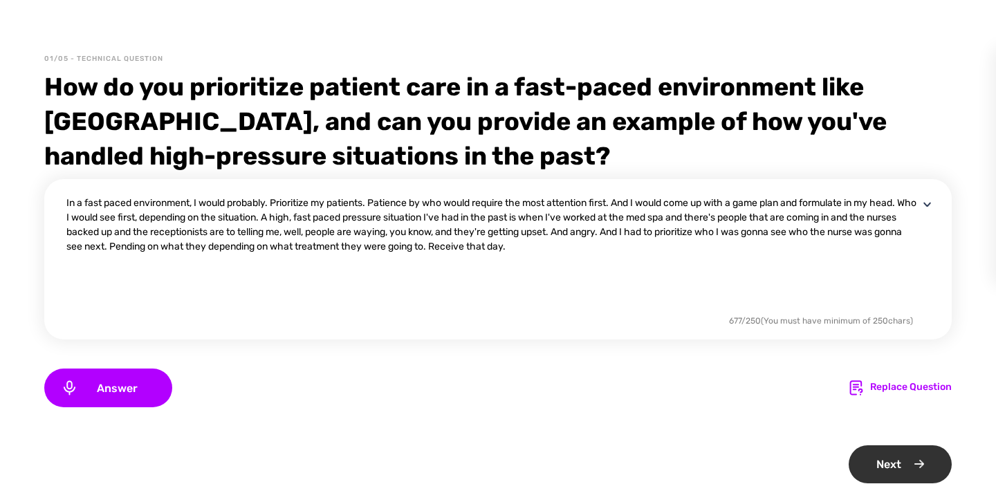
click at [898, 463] on div "Next" at bounding box center [899, 464] width 103 height 38
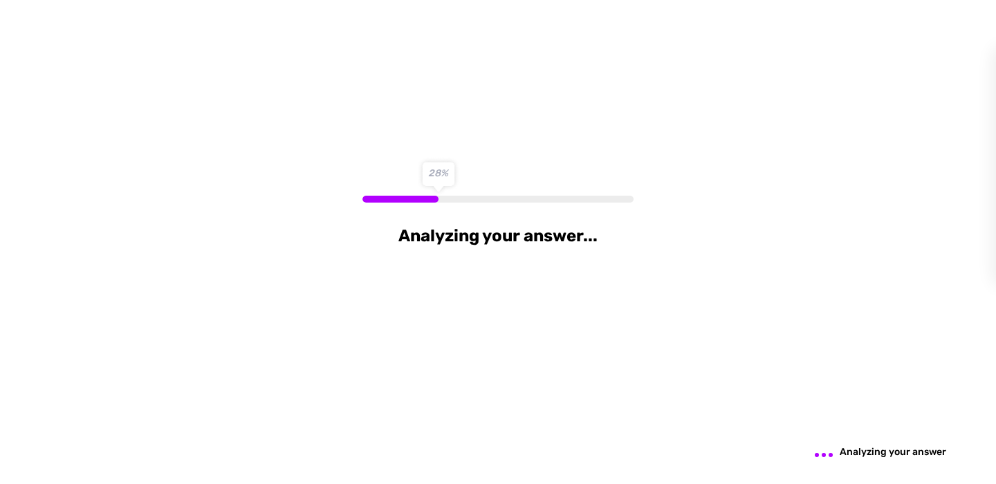
scroll to position [0, 0]
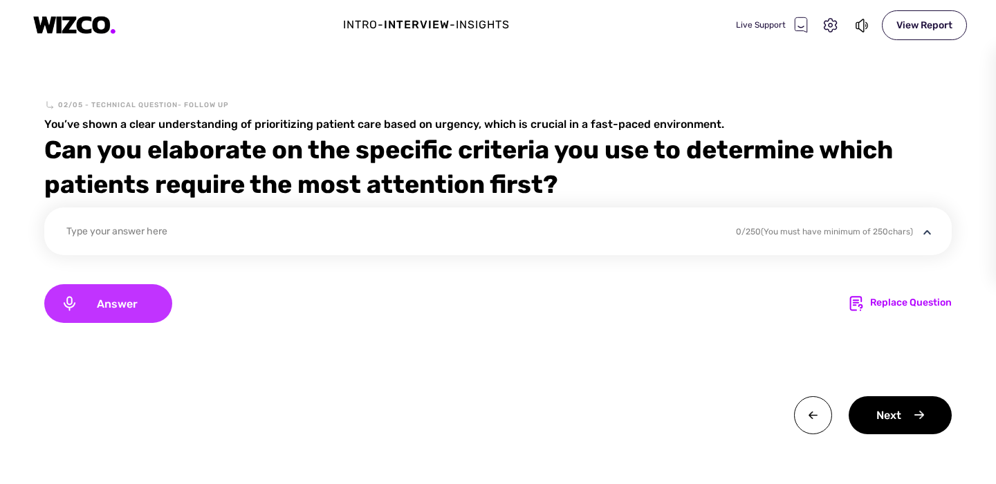
click at [89, 295] on div "Answer" at bounding box center [108, 303] width 128 height 39
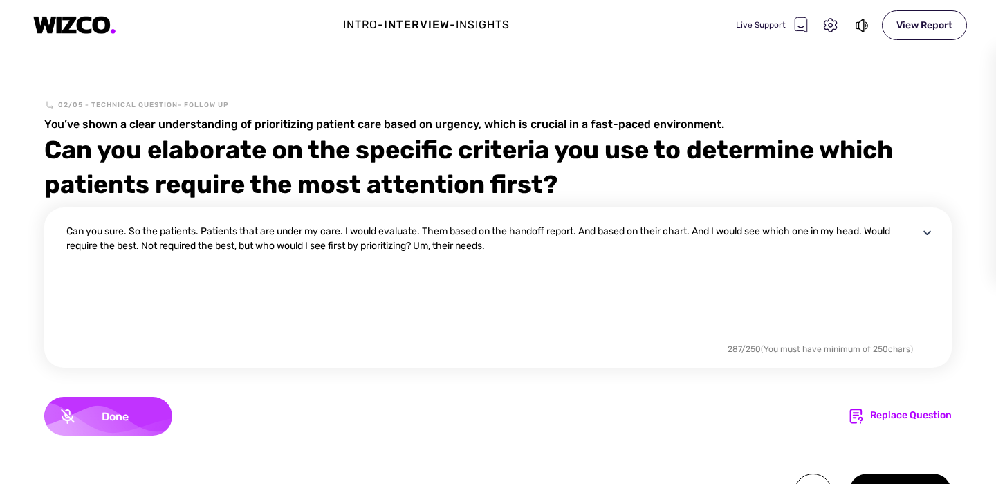
click at [107, 418] on span "Done" at bounding box center [115, 416] width 81 height 13
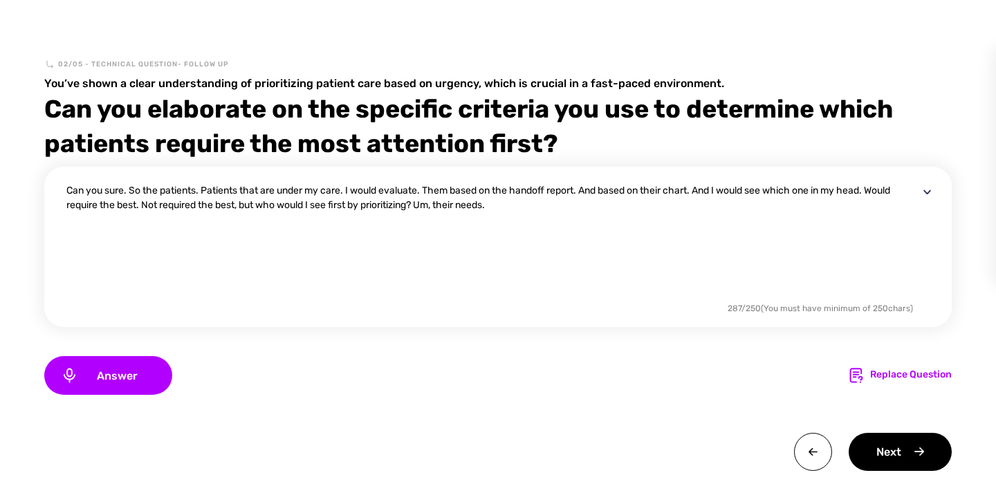
scroll to position [44, 0]
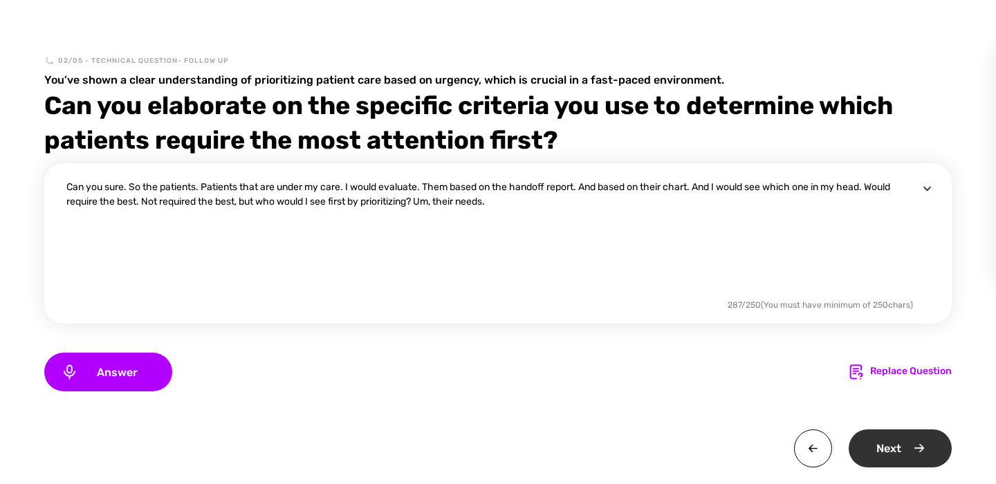
click at [893, 444] on div "Next" at bounding box center [899, 448] width 103 height 38
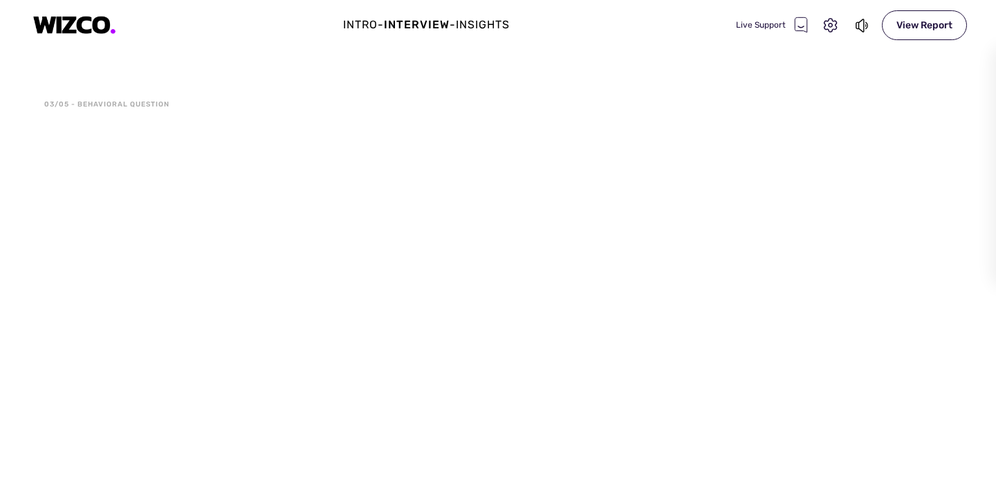
scroll to position [0, 0]
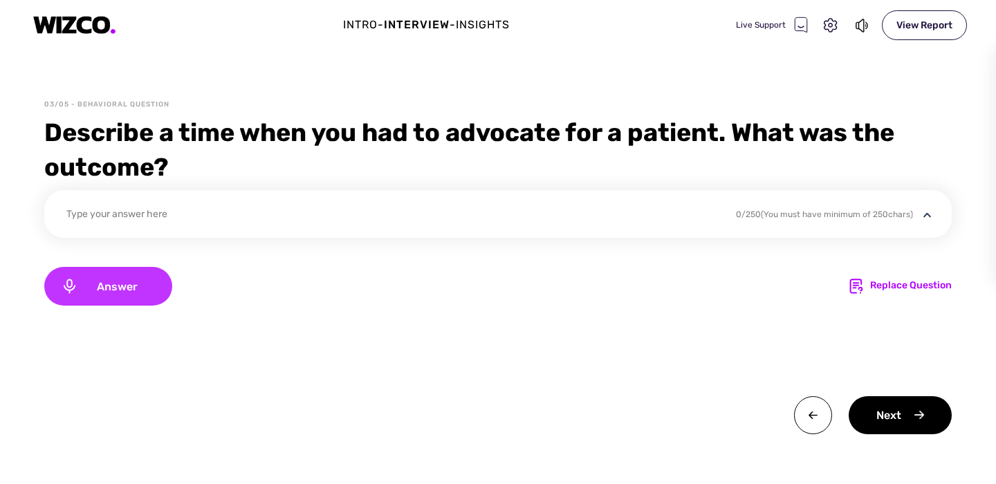
click at [167, 272] on div "Answer" at bounding box center [108, 286] width 128 height 39
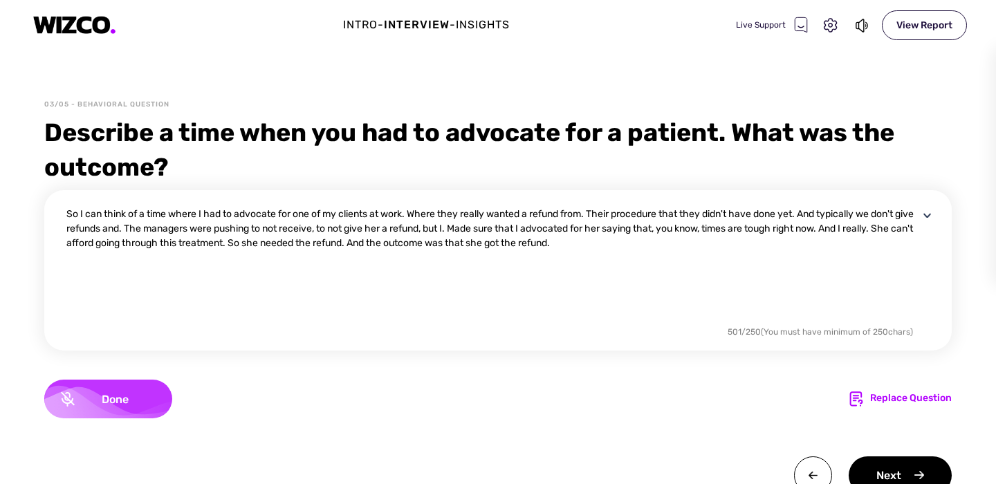
click at [146, 400] on span "Done" at bounding box center [115, 399] width 81 height 13
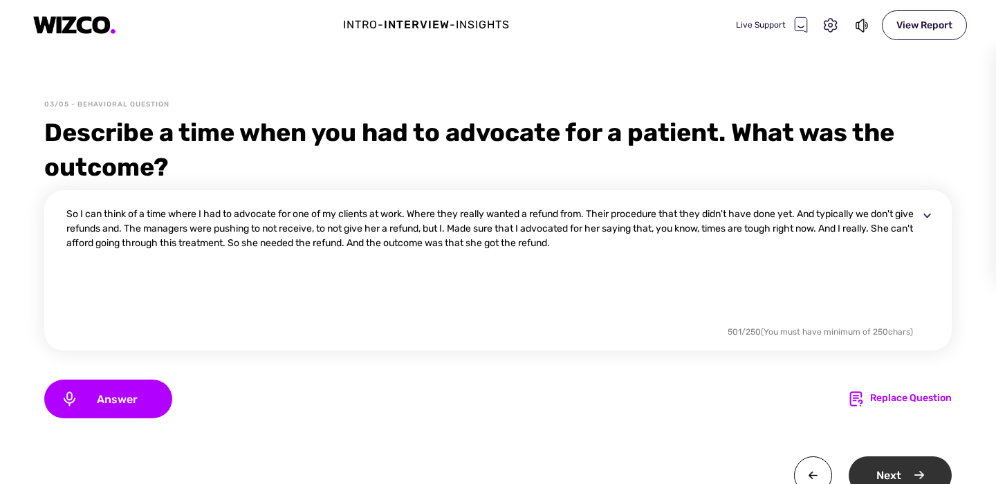
click at [913, 465] on div "Next" at bounding box center [899, 475] width 103 height 38
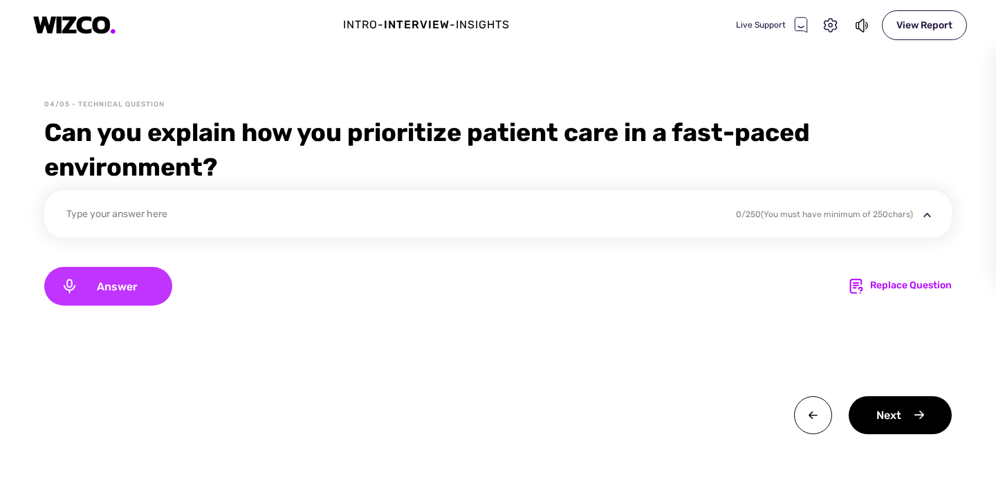
click at [128, 295] on div "Answer" at bounding box center [108, 286] width 128 height 39
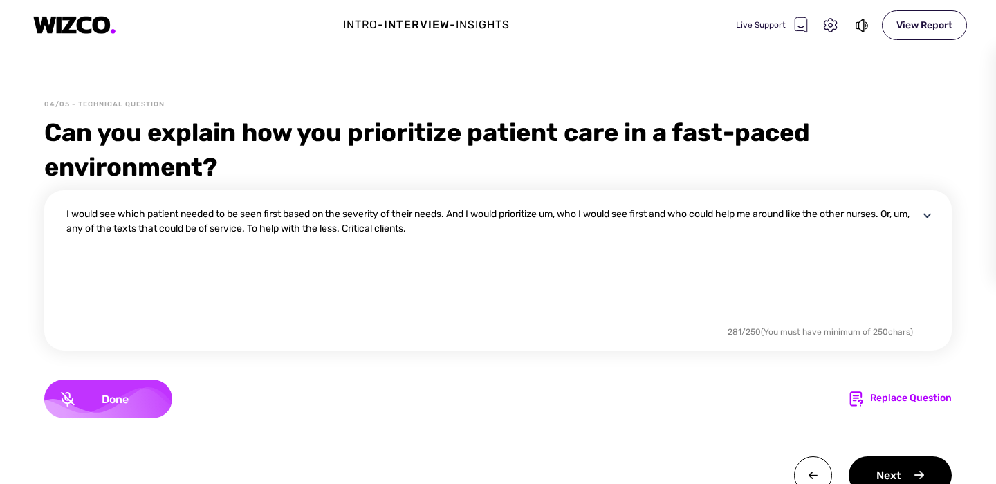
click at [90, 393] on span "Done" at bounding box center [115, 399] width 81 height 13
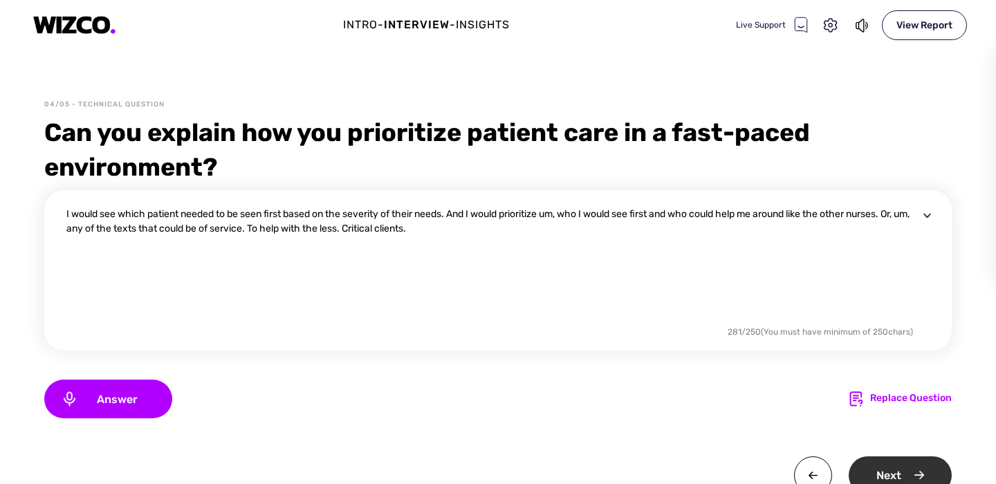
click at [889, 471] on div "Next" at bounding box center [899, 475] width 103 height 38
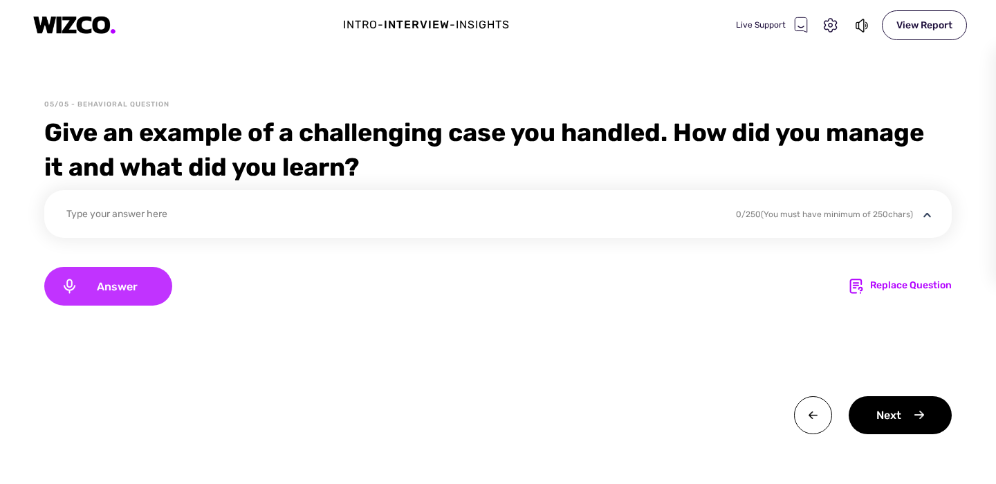
click at [145, 287] on span "Answer" at bounding box center [116, 286] width 77 height 13
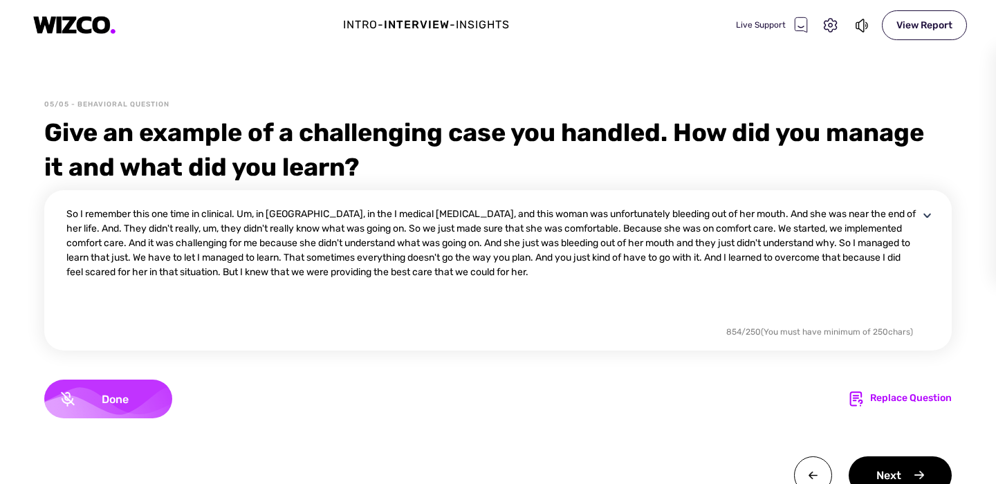
click at [115, 401] on span "Done" at bounding box center [115, 399] width 81 height 13
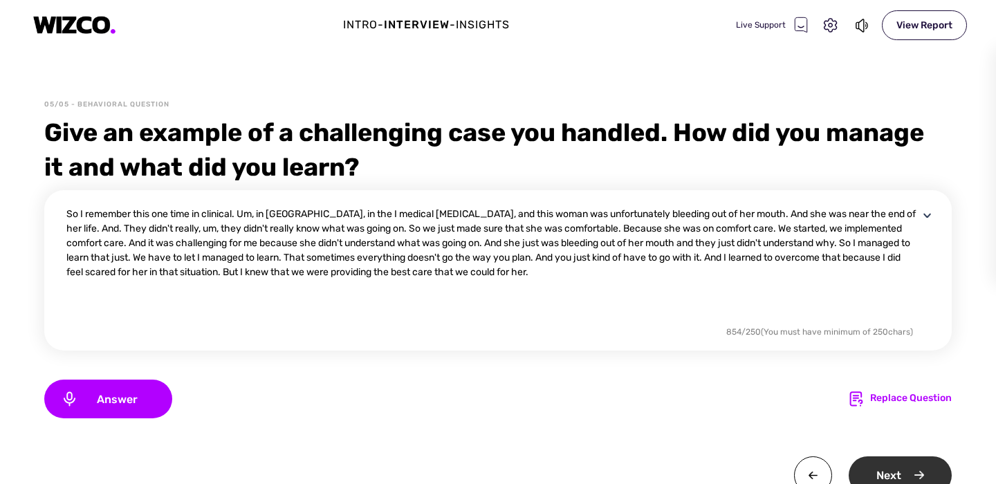
click at [895, 469] on div "Next" at bounding box center [899, 475] width 103 height 38
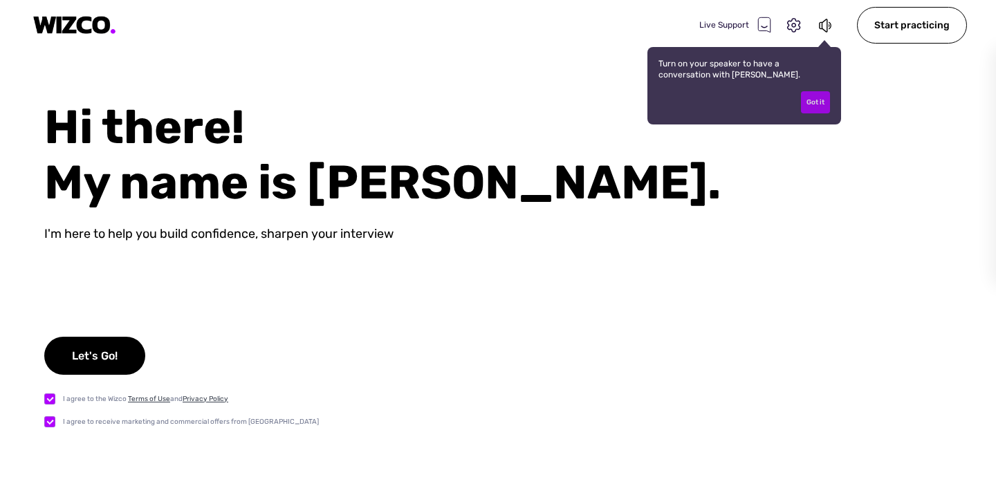
click at [826, 109] on div "Got it" at bounding box center [815, 102] width 29 height 22
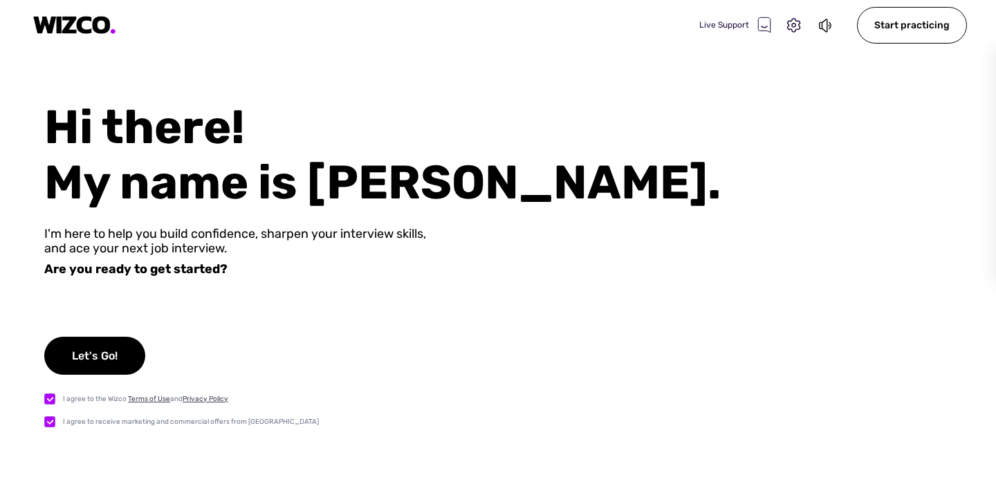
click at [762, 25] on icon at bounding box center [764, 24] width 12 height 15
